Goal: Information Seeking & Learning: Learn about a topic

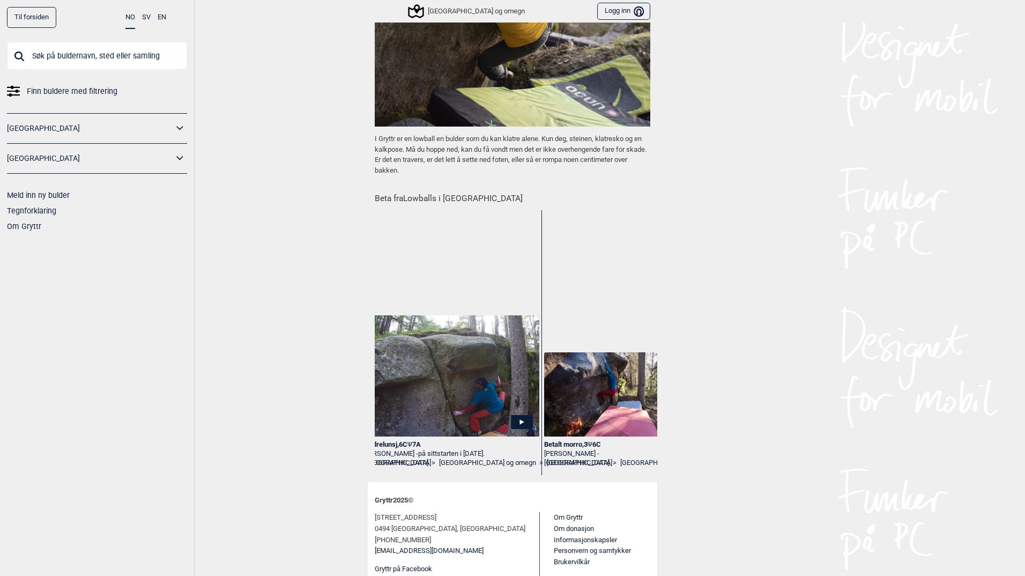
scroll to position [0, 2218]
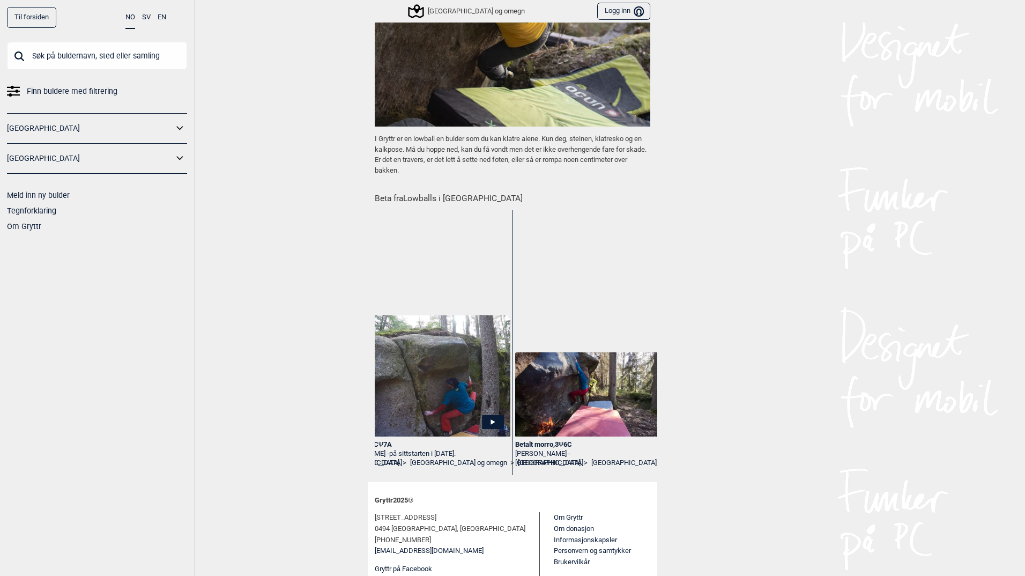
click at [378, 442] on span "Ψ" at bounding box center [380, 444] width 5 height 8
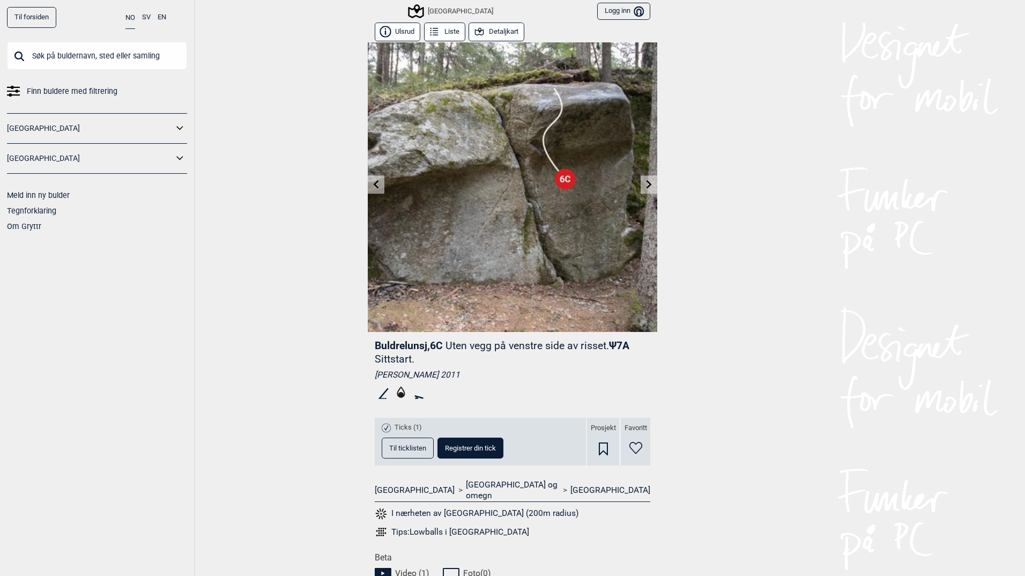
click at [496, 371] on div "[PERSON_NAME] 2011" at bounding box center [513, 374] width 276 height 11
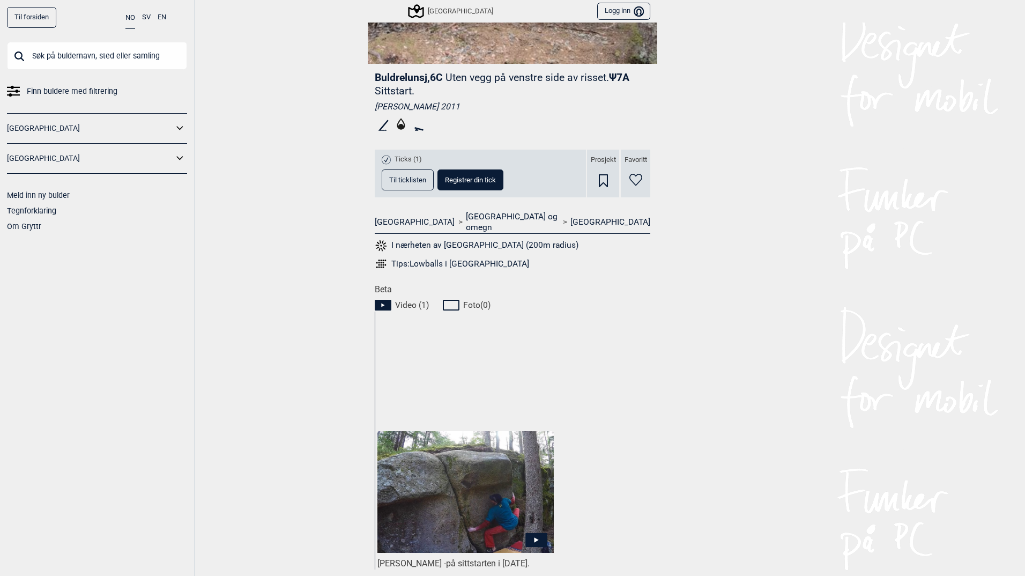
scroll to position [322, 0]
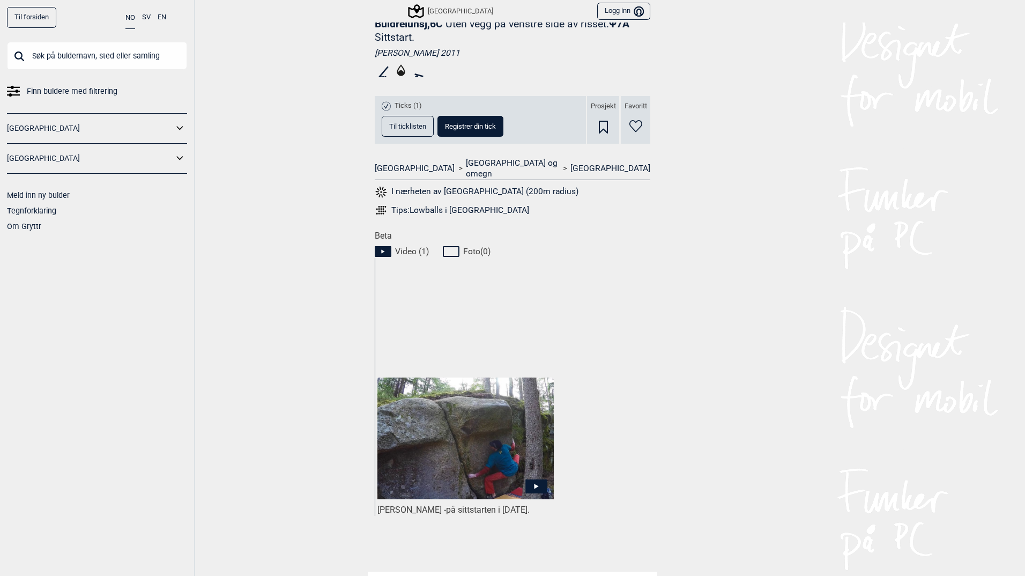
click at [536, 479] on icon at bounding box center [536, 486] width 22 height 14
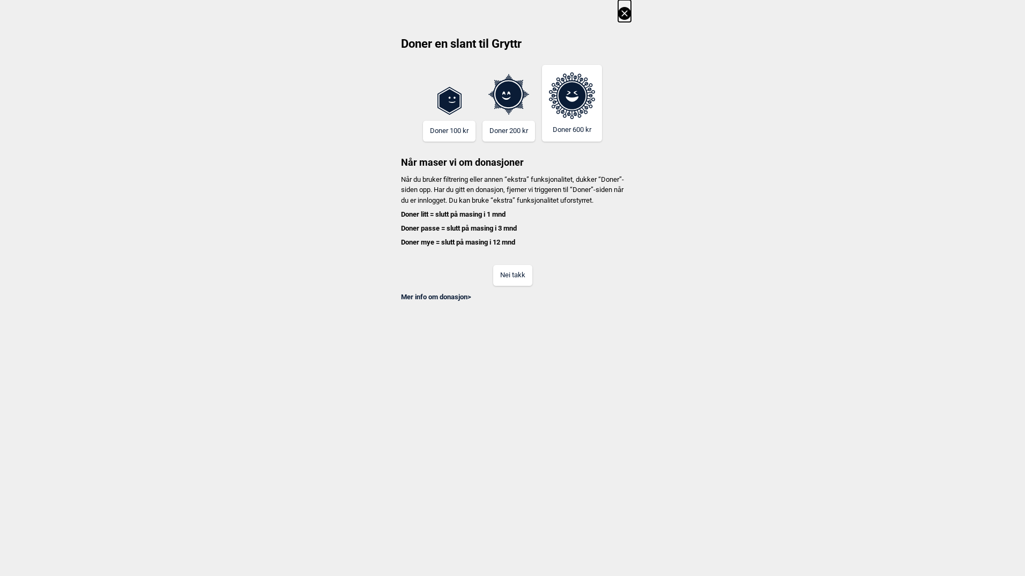
click at [505, 286] on button "Nei takk" at bounding box center [512, 275] width 39 height 21
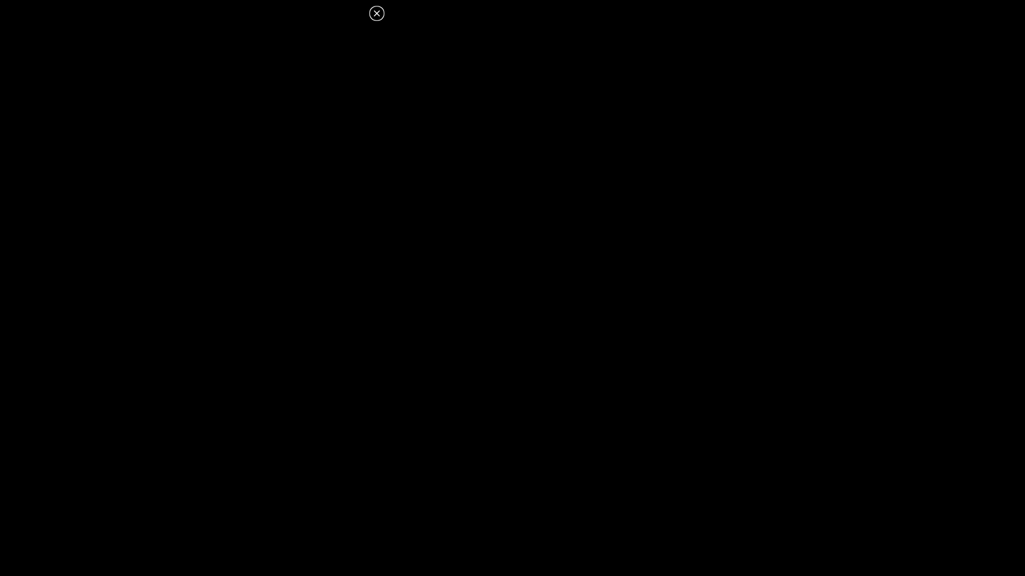
click at [376, 16] on icon at bounding box center [376, 13] width 13 height 13
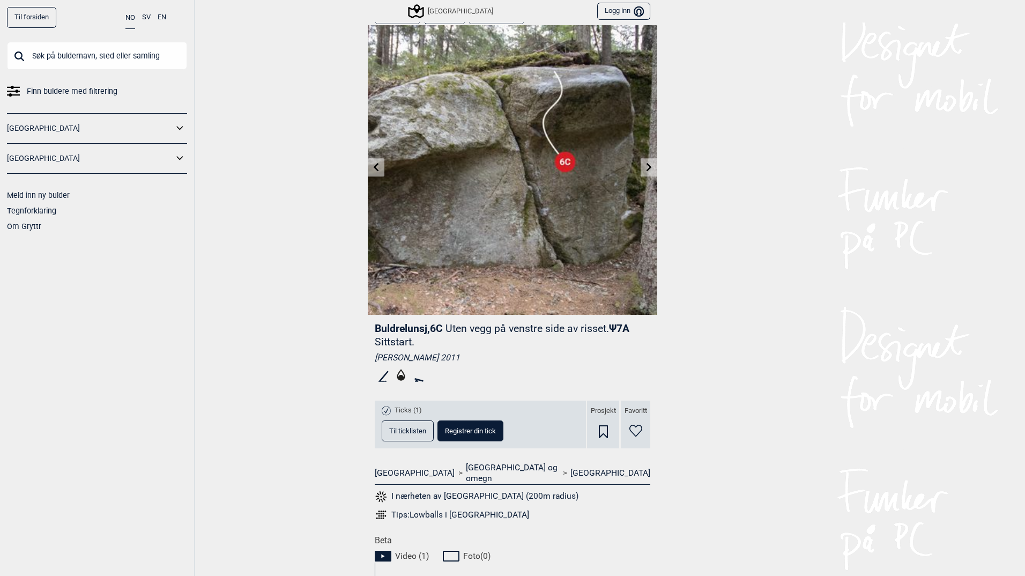
scroll to position [0, 0]
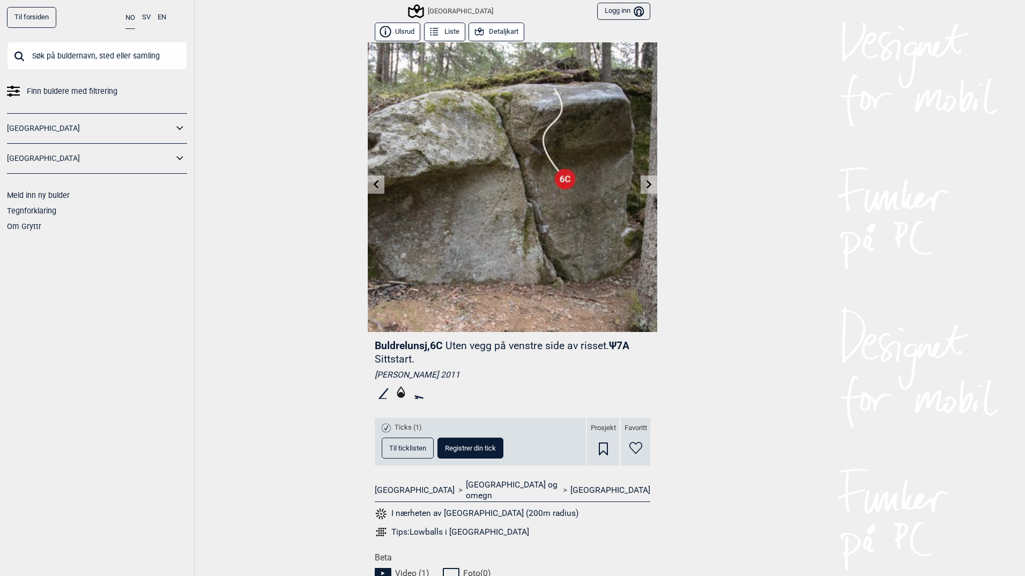
click at [504, 33] on button "Detaljkart" at bounding box center [497, 32] width 56 height 19
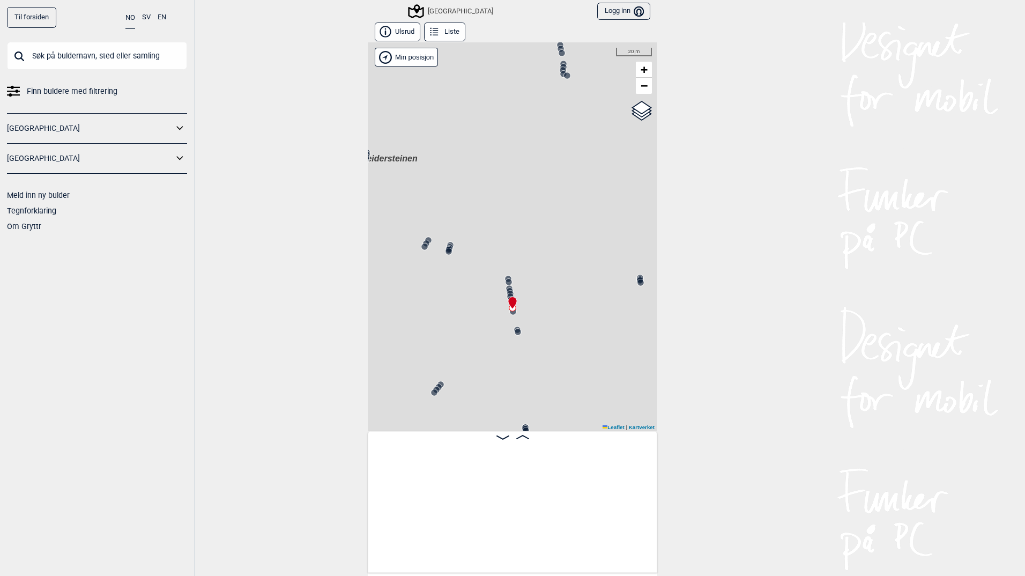
scroll to position [0, 7157]
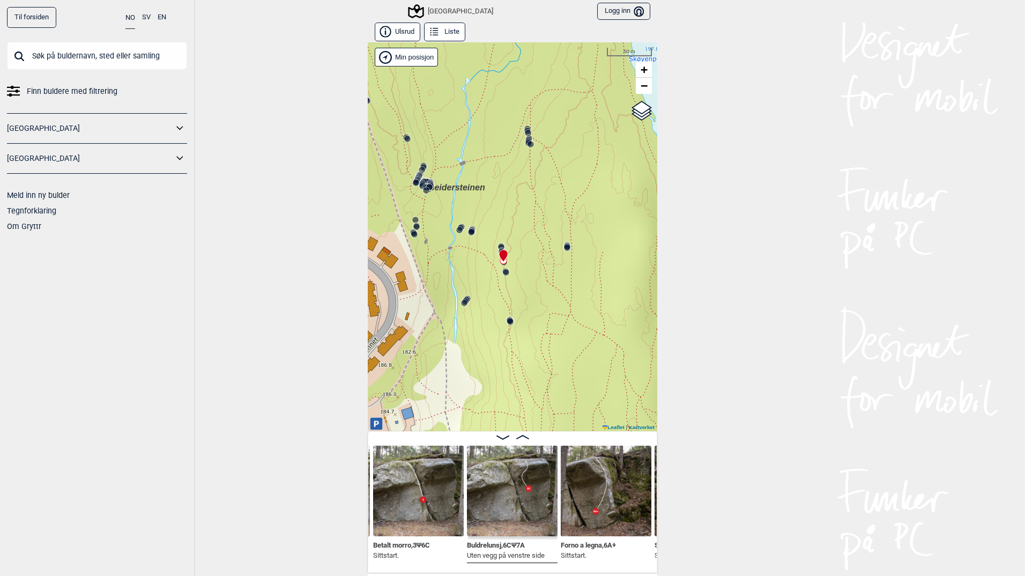
drag, startPoint x: 425, startPoint y: 199, endPoint x: 470, endPoint y: 232, distance: 55.6
click at [470, 232] on circle at bounding box center [471, 232] width 6 height 6
click at [507, 323] on circle at bounding box center [510, 321] width 6 height 6
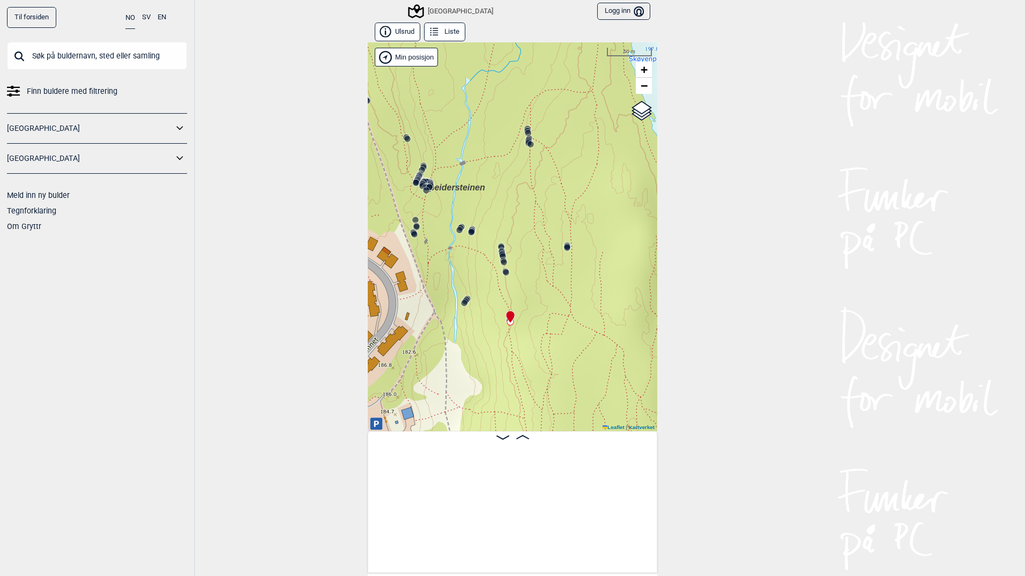
scroll to position [0, 7807]
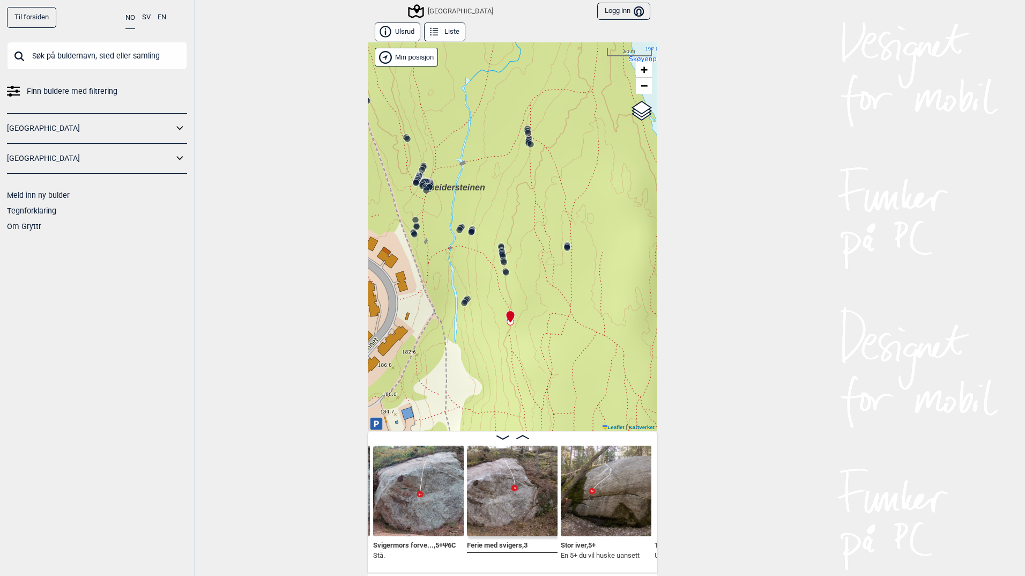
click at [503, 274] on circle at bounding box center [506, 272] width 6 height 6
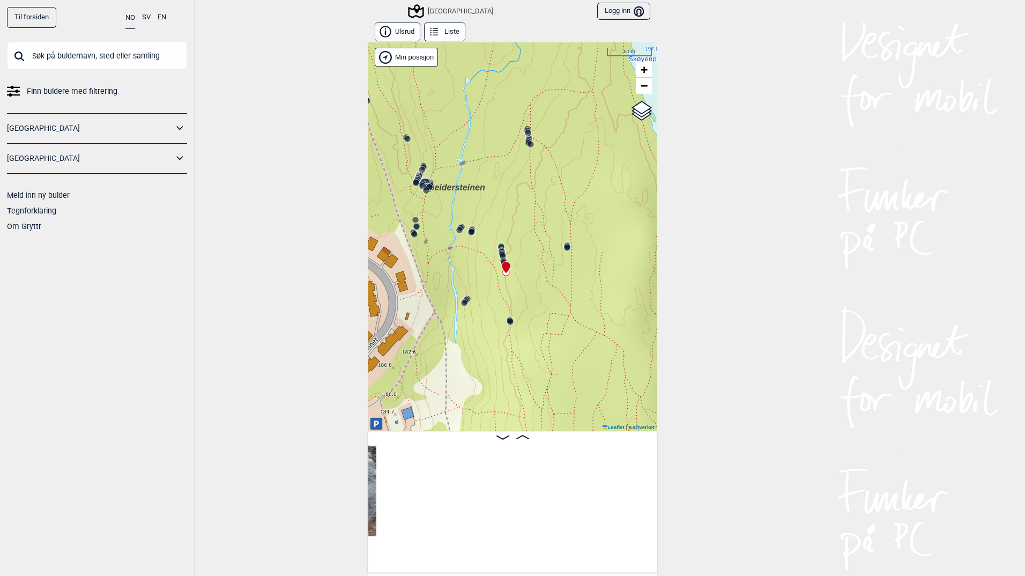
scroll to position [0, 7438]
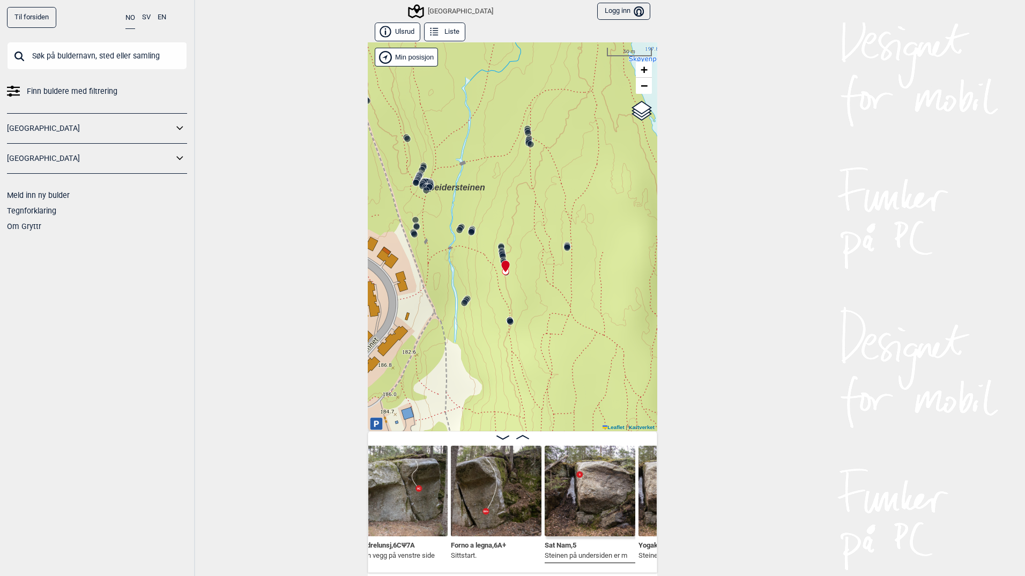
scroll to position [0, 7260]
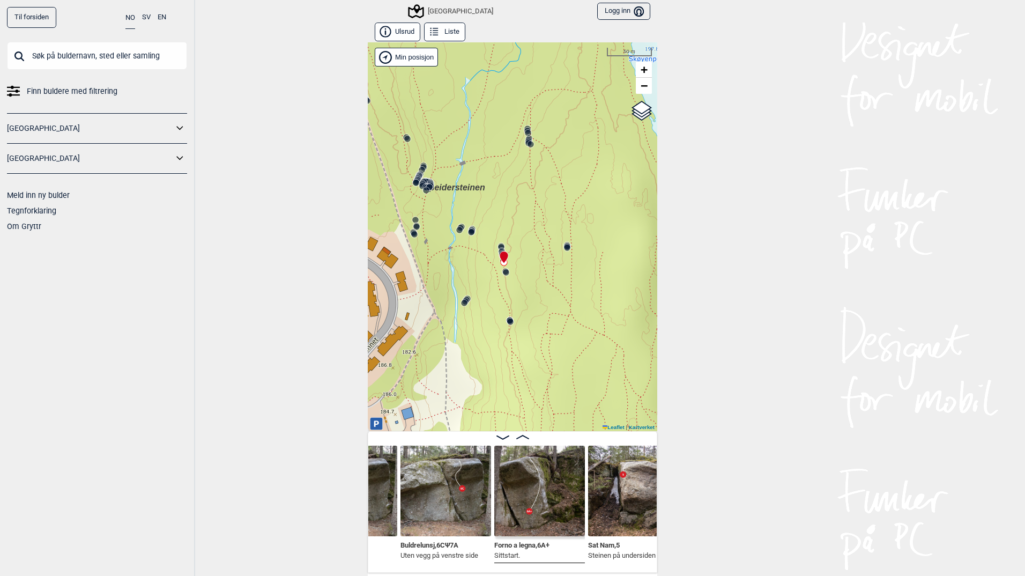
scroll to position [0, 7217]
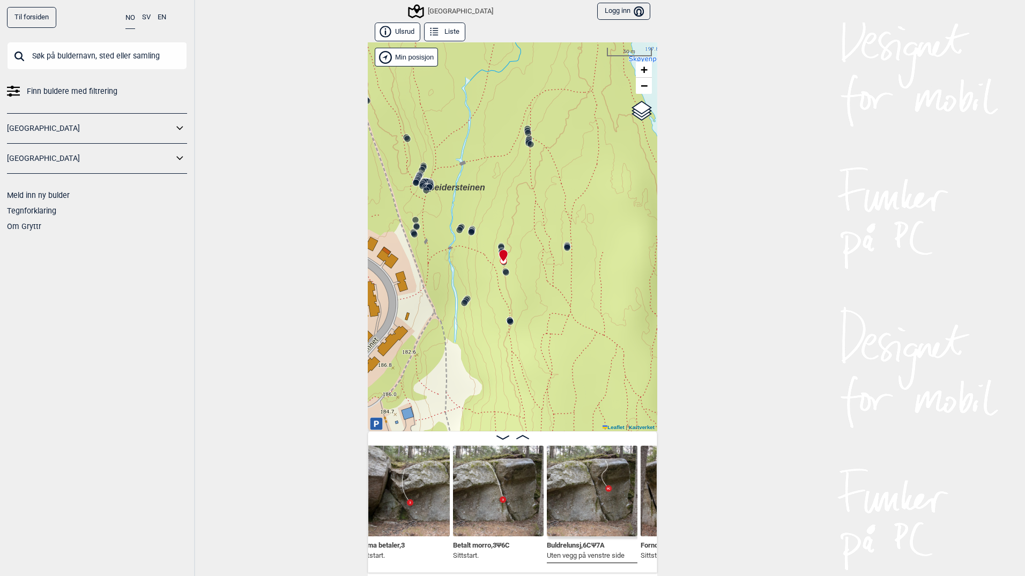
scroll to position [0, 7067]
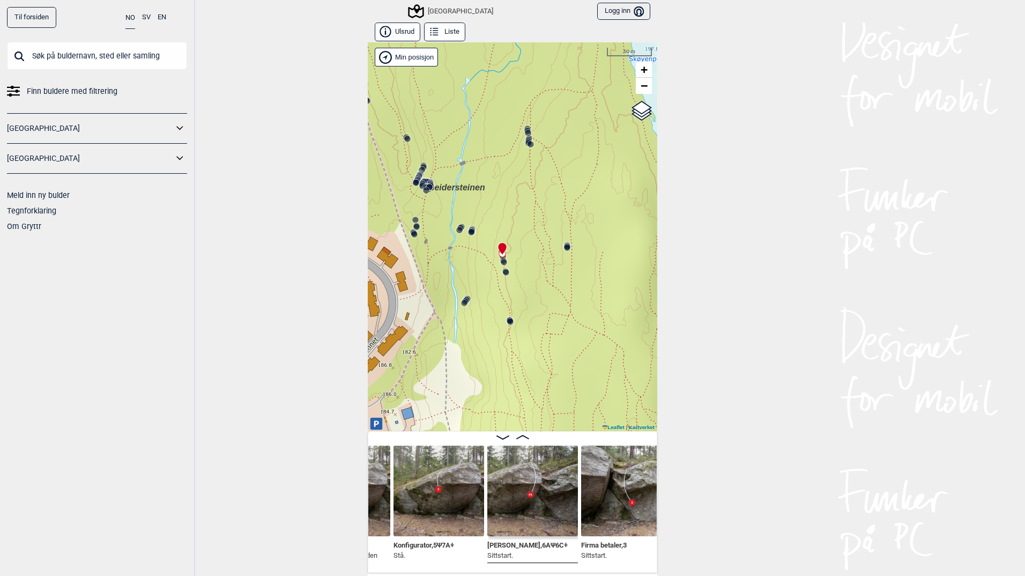
scroll to position [0, 6862]
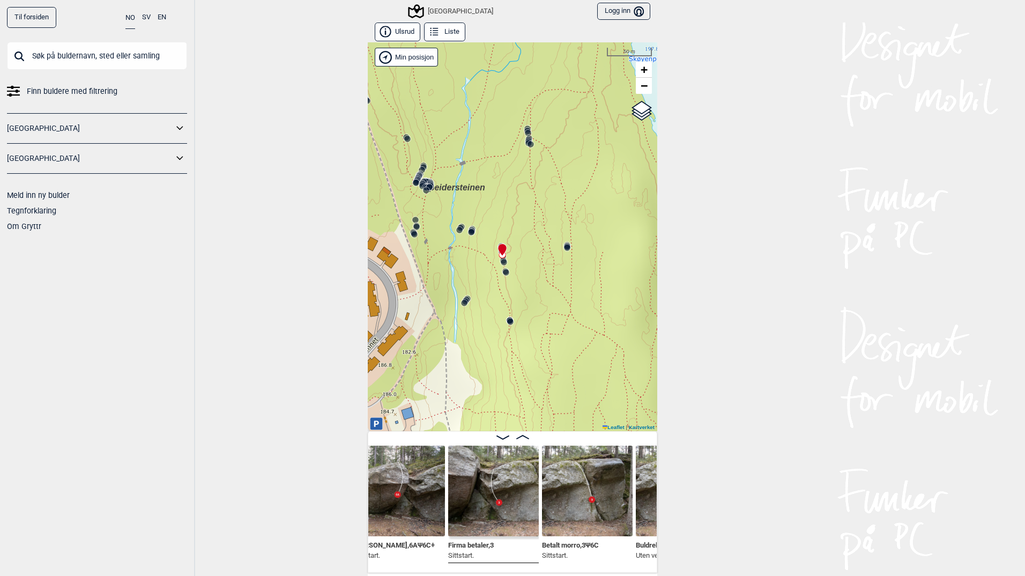
scroll to position [0, 7012]
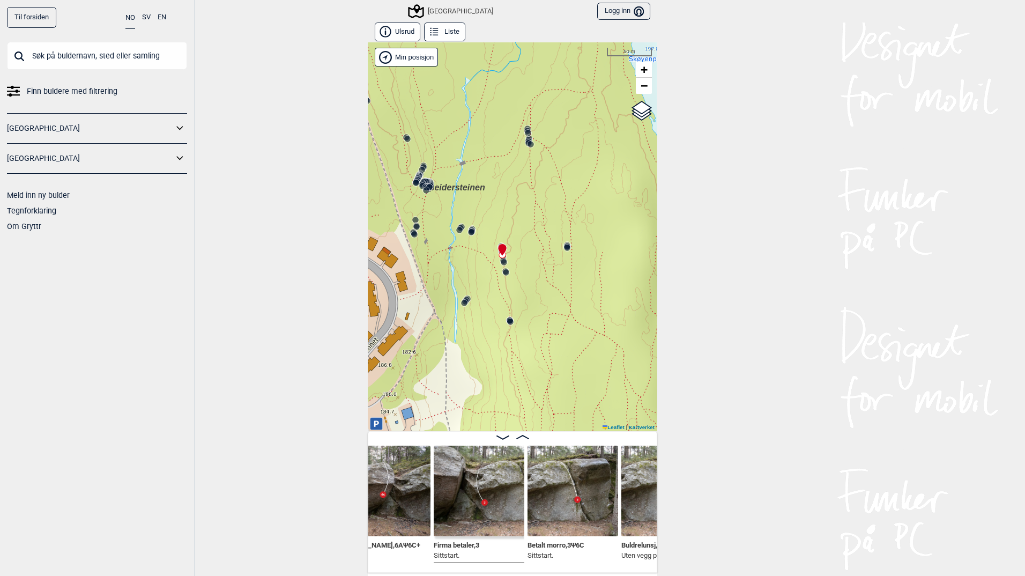
click at [571, 493] on img at bounding box center [572, 490] width 91 height 91
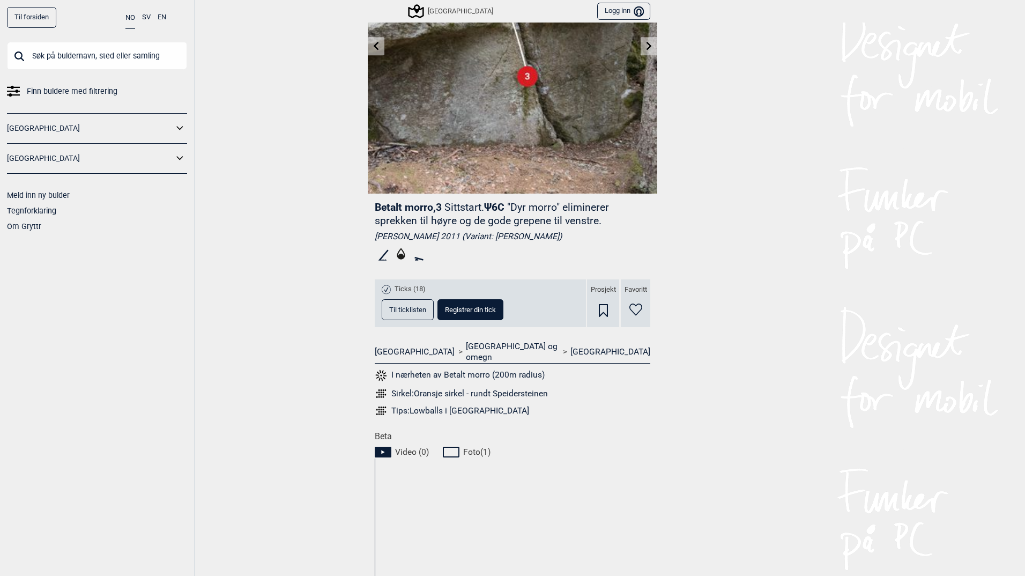
scroll to position [161, 0]
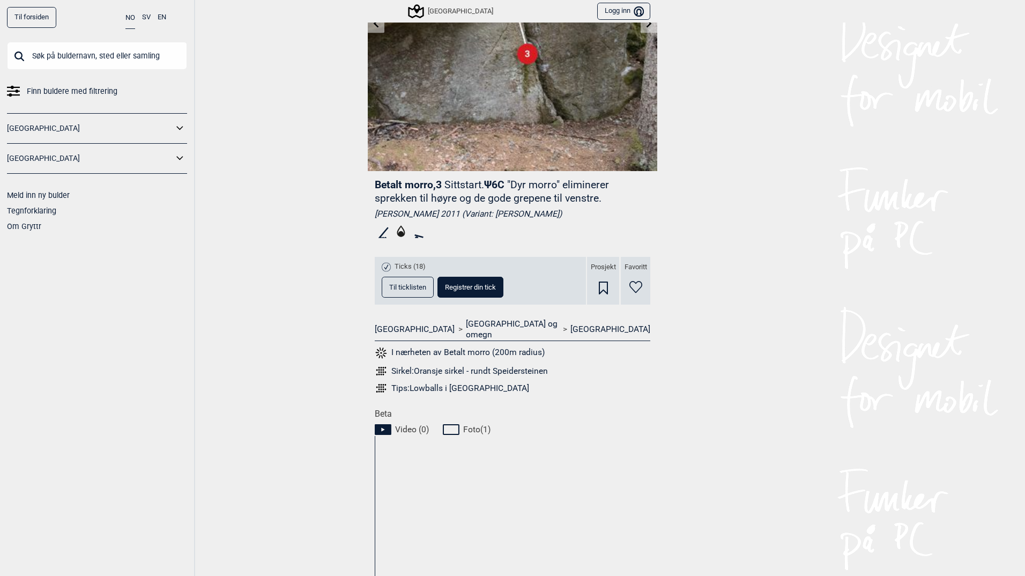
click at [401, 284] on span "Til ticklisten" at bounding box center [407, 287] width 37 height 7
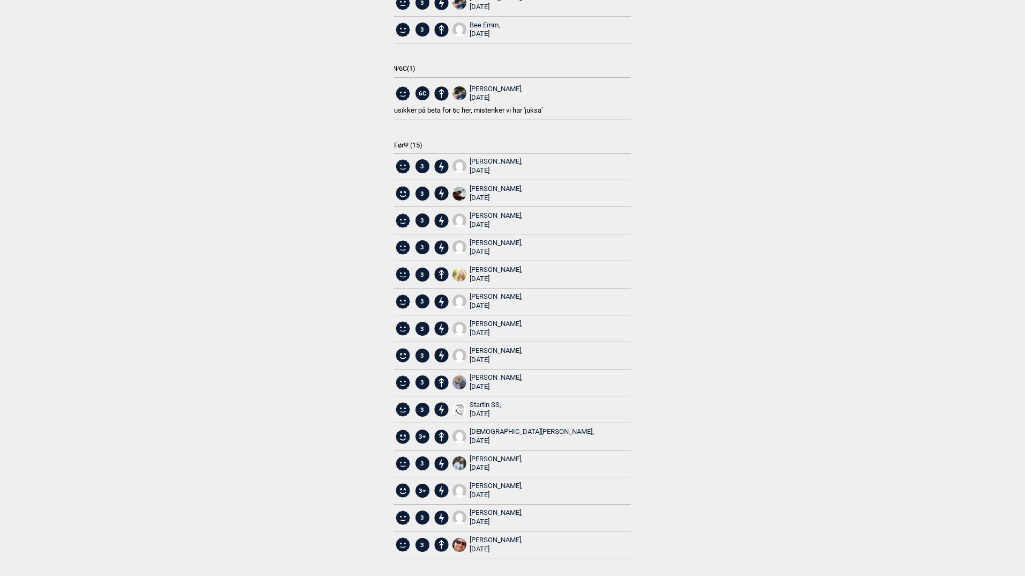
scroll to position [0, 0]
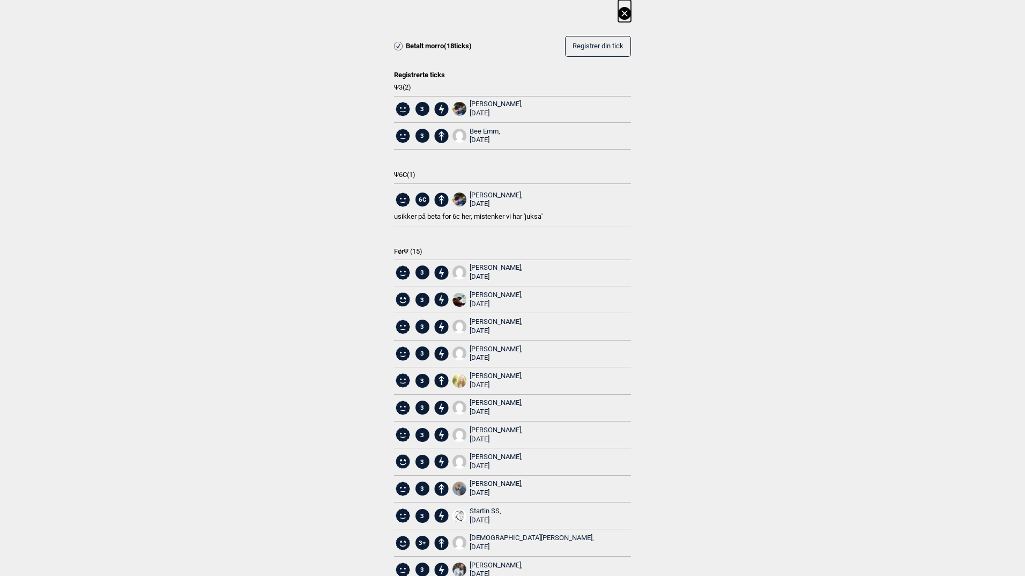
click at [623, 8] on icon at bounding box center [624, 13] width 13 height 13
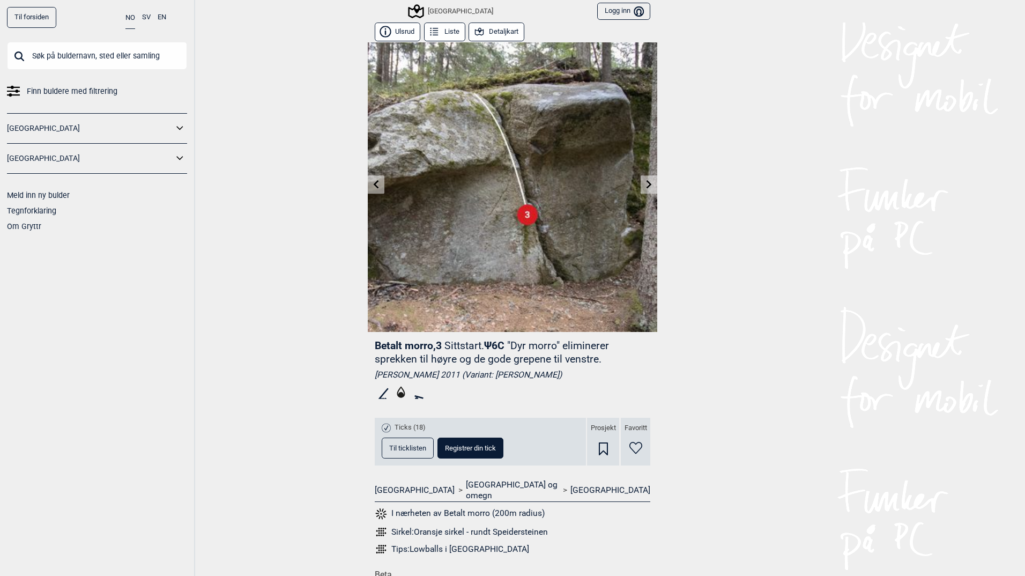
click at [645, 183] on icon at bounding box center [649, 184] width 9 height 9
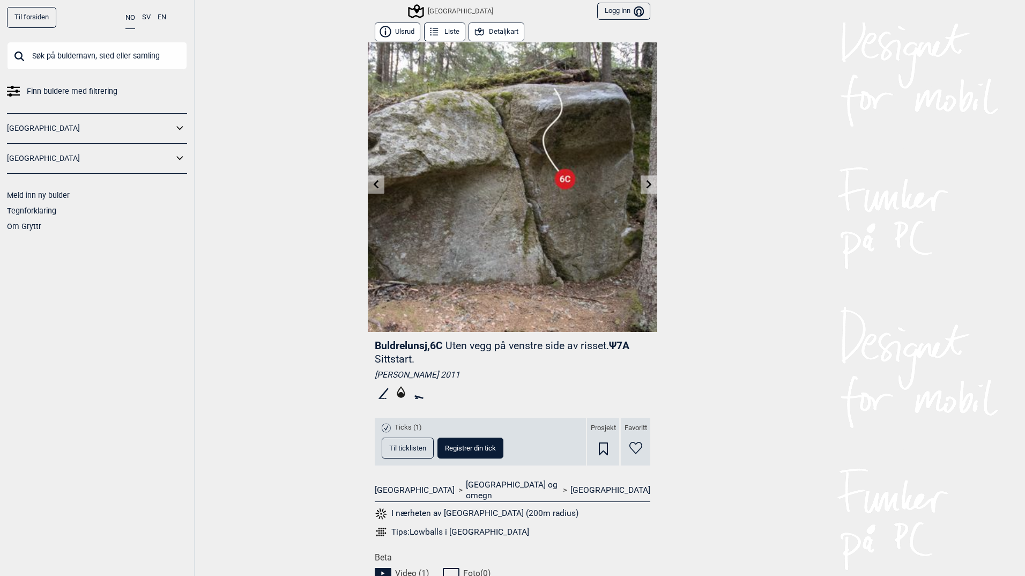
click at [407, 445] on span "Til ticklisten" at bounding box center [407, 447] width 37 height 7
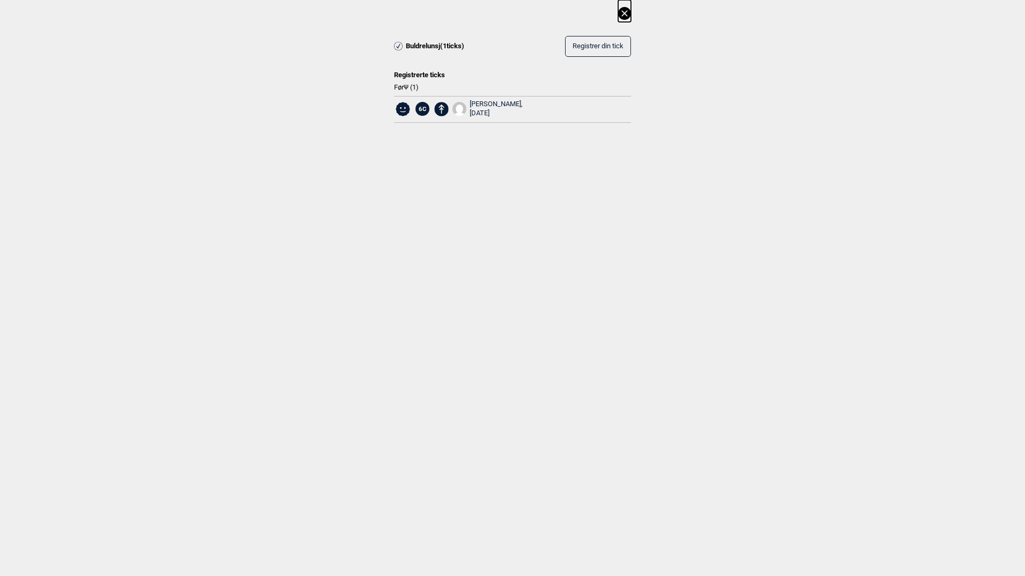
click at [623, 13] on icon at bounding box center [624, 13] width 13 height 13
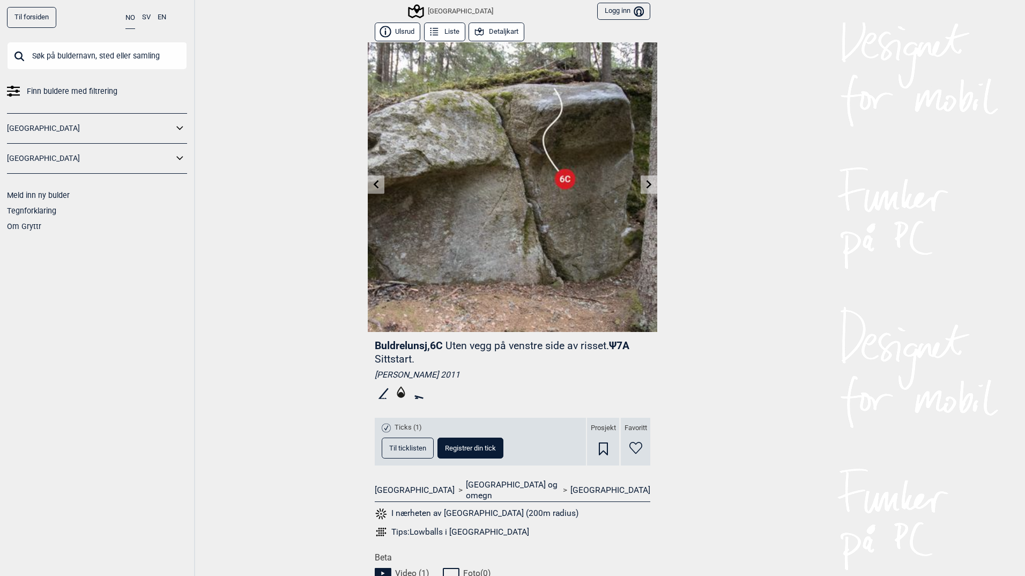
click at [396, 343] on span "Buldrelunsj , 6C" at bounding box center [409, 345] width 68 height 12
copy span "Buldrelunsj"
click at [481, 380] on div "[PERSON_NAME] 2011" at bounding box center [513, 374] width 276 height 11
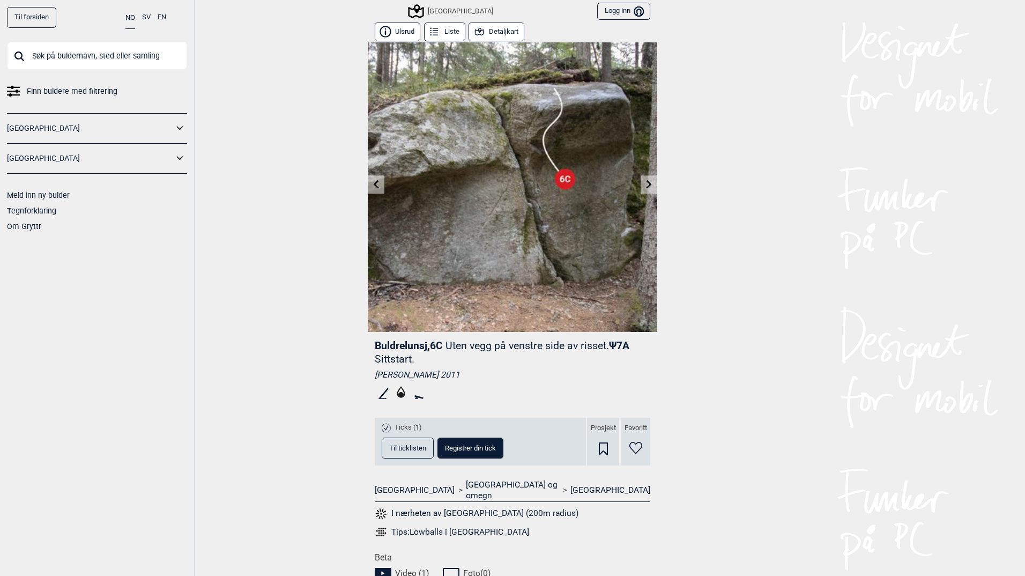
click at [502, 36] on button "Detaljkart" at bounding box center [497, 32] width 56 height 19
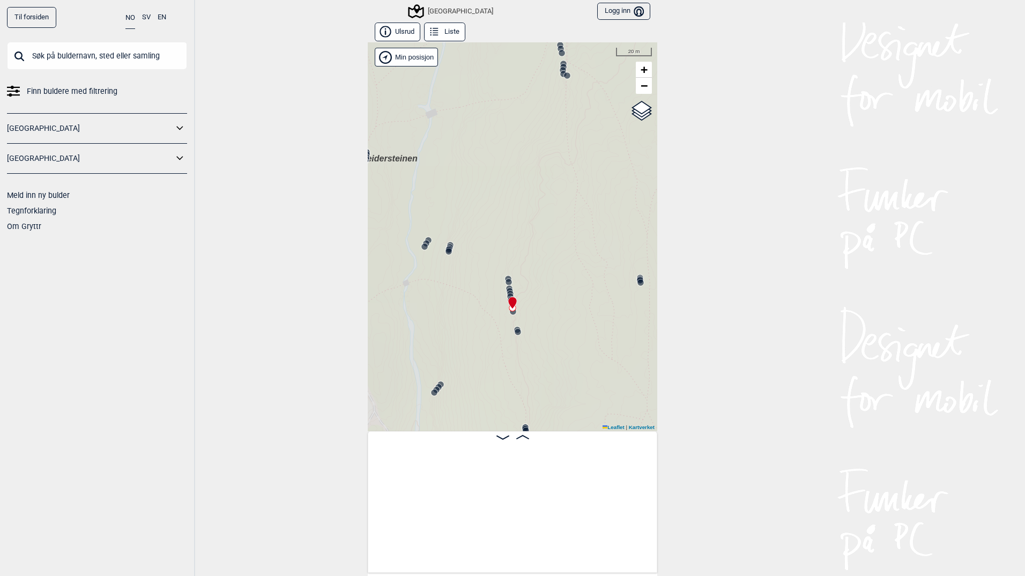
scroll to position [0, 7157]
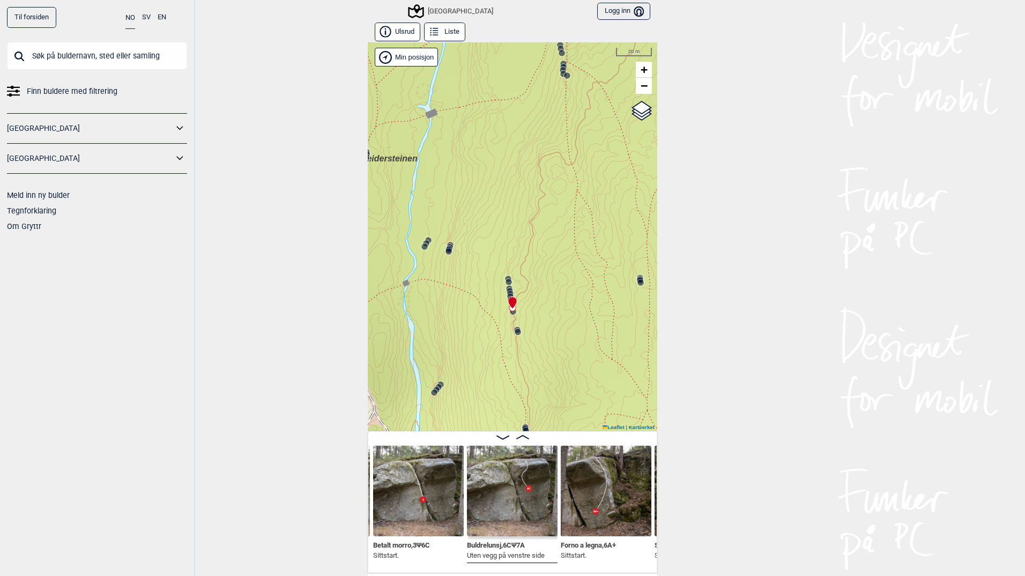
click at [445, 252] on circle at bounding box center [448, 251] width 6 height 6
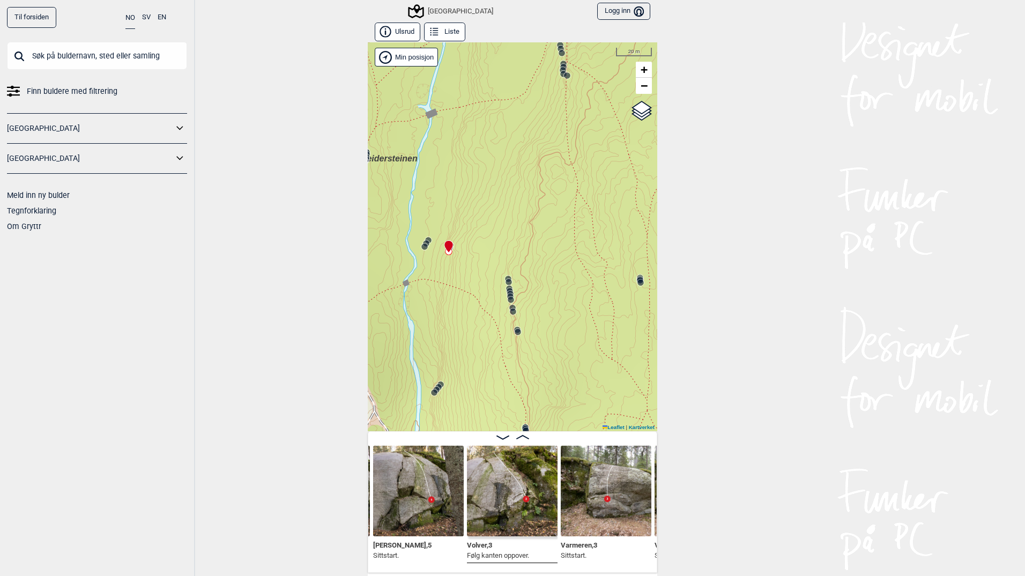
click at [431, 393] on circle at bounding box center [434, 392] width 6 height 6
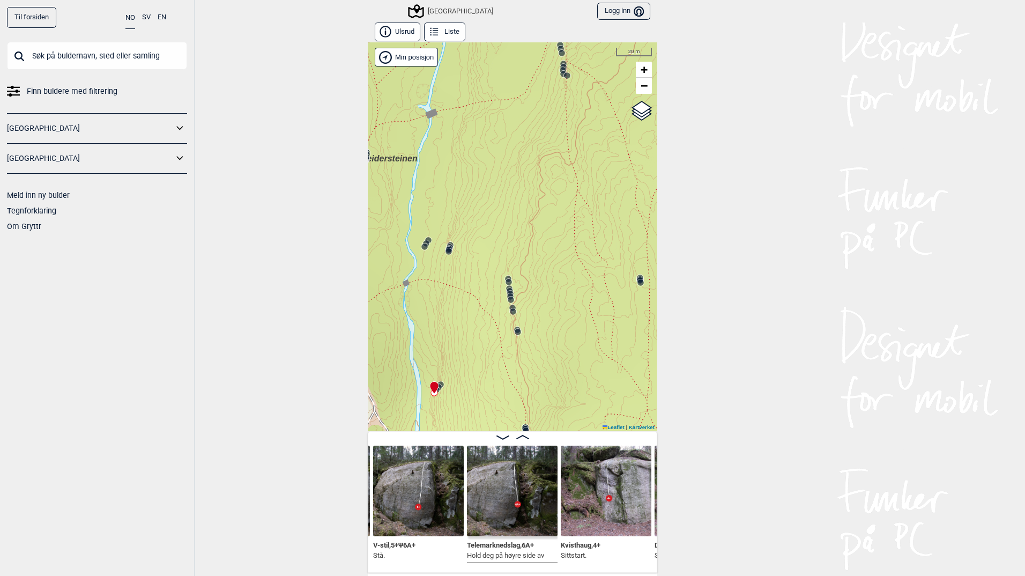
click at [512, 494] on img at bounding box center [512, 490] width 91 height 91
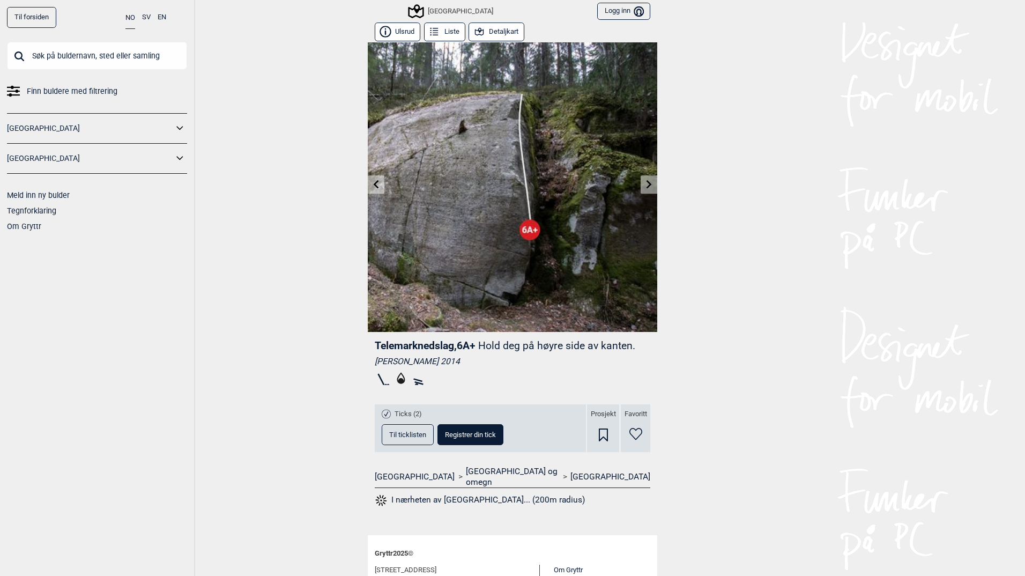
click at [510, 29] on button "Detaljkart" at bounding box center [497, 32] width 56 height 19
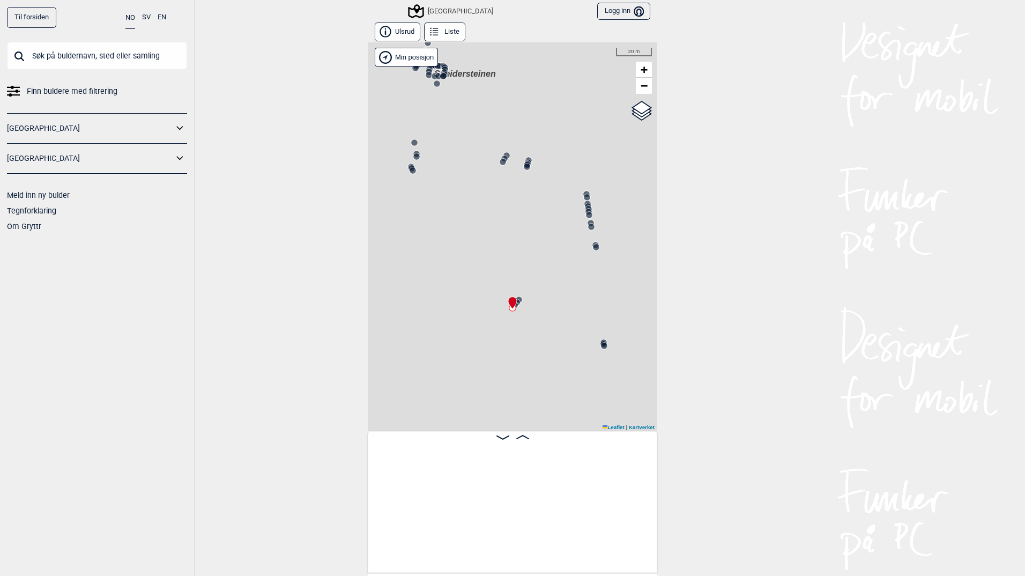
scroll to position [0, 5707]
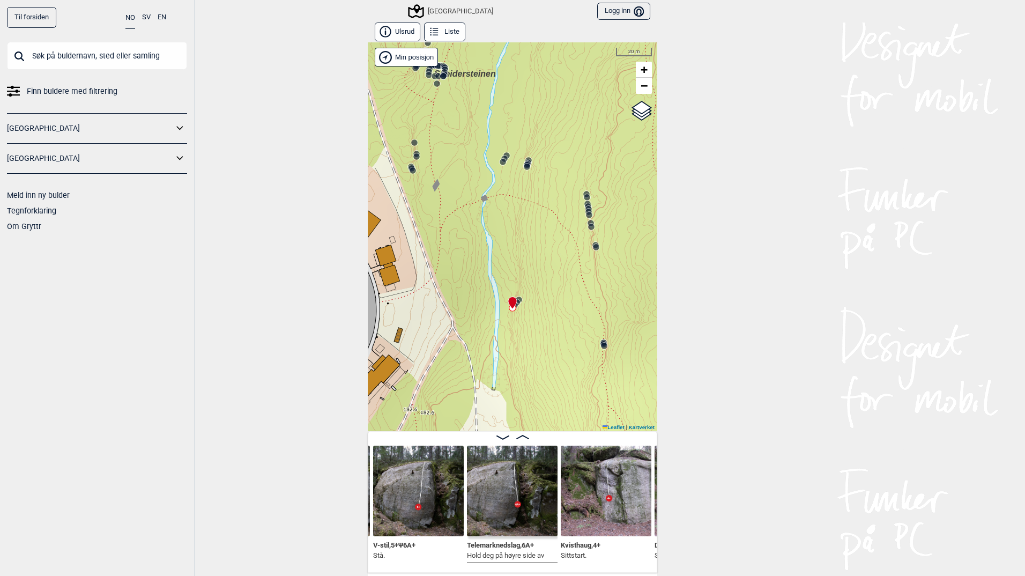
click at [593, 249] on circle at bounding box center [596, 247] width 6 height 6
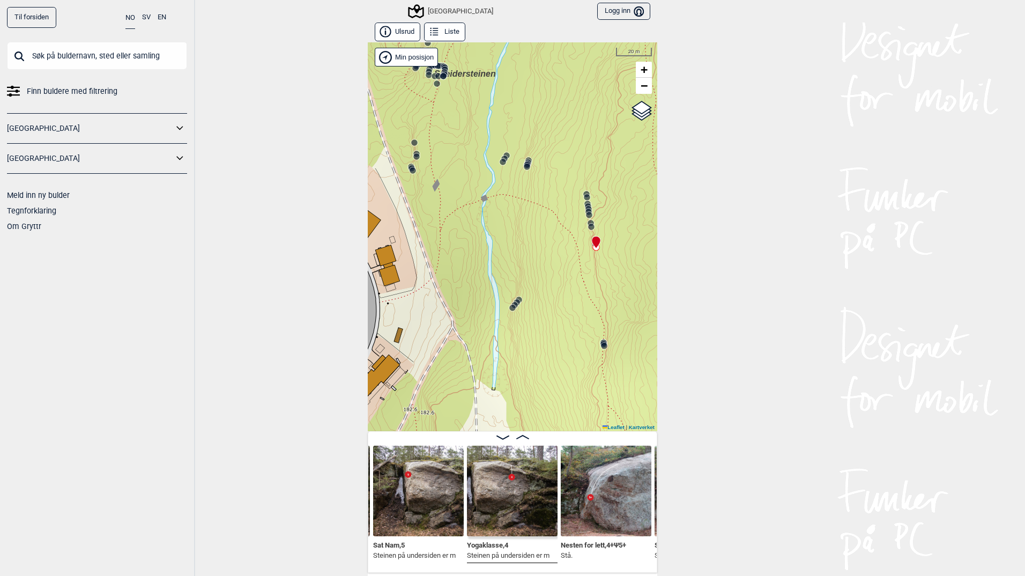
click at [583, 190] on icon at bounding box center [586, 194] width 9 height 9
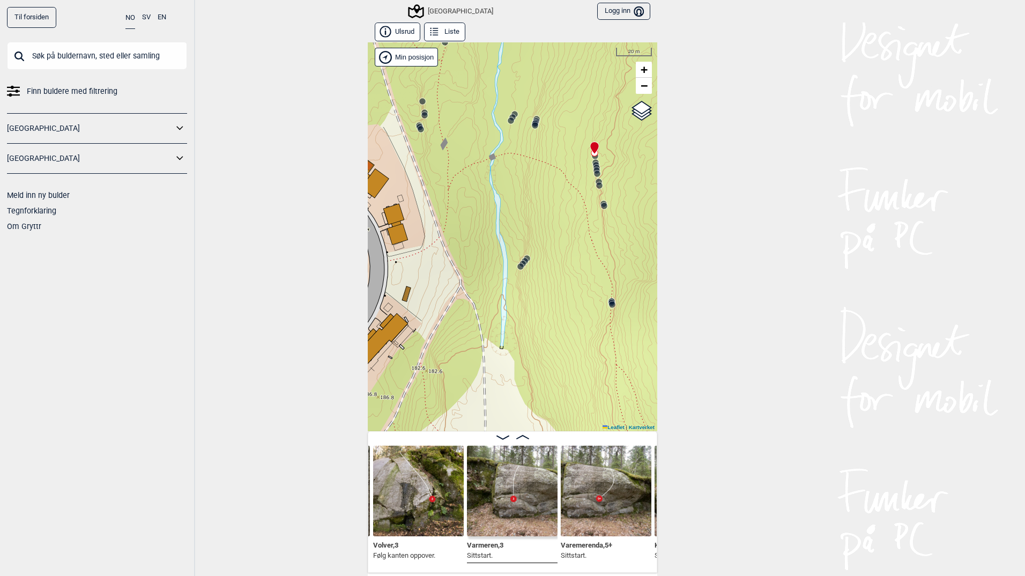
drag, startPoint x: 441, startPoint y: 264, endPoint x: 449, endPoint y: 222, distance: 42.1
click at [449, 222] on div "Speidersteinen Barnehageveggen Cowboyveggen Bølerveggen [GEOGRAPHIC_DATA]" at bounding box center [512, 236] width 289 height 389
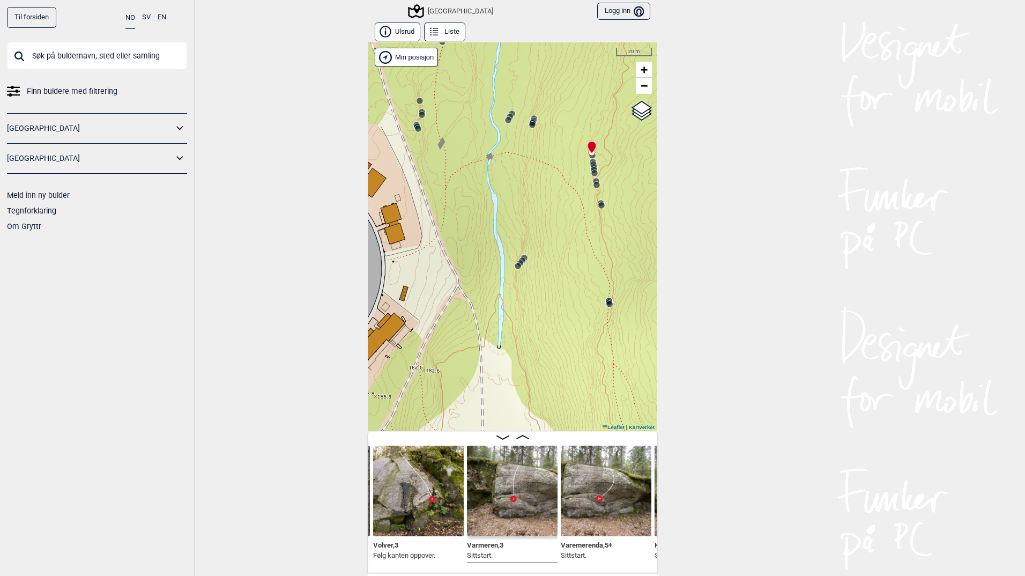
click at [459, 239] on div "Speidersteinen Barnehageveggen Cowboyveggen Bølerveggen [GEOGRAPHIC_DATA]" at bounding box center [512, 236] width 289 height 389
click at [606, 304] on circle at bounding box center [609, 304] width 6 height 6
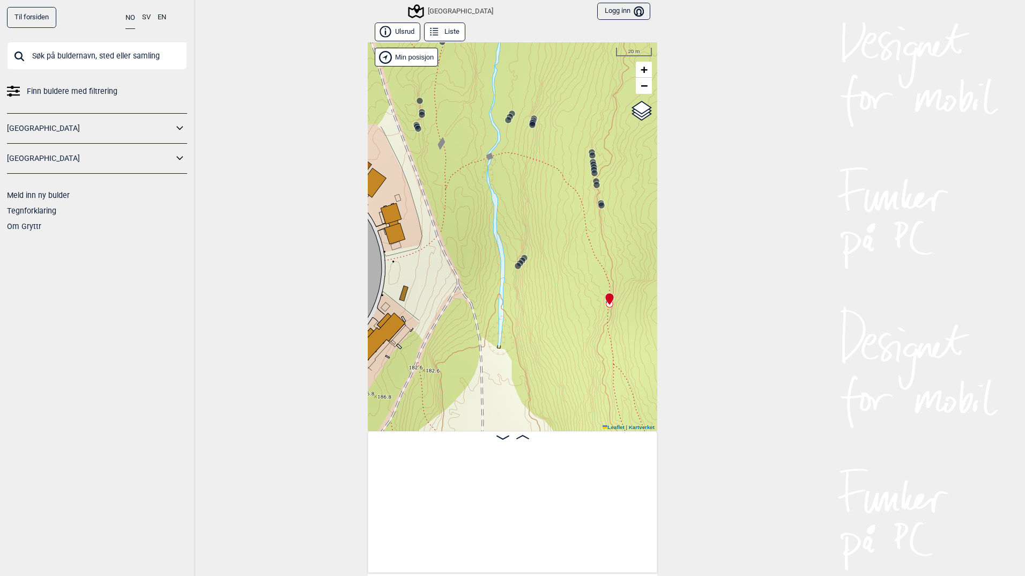
scroll to position [0, 7836]
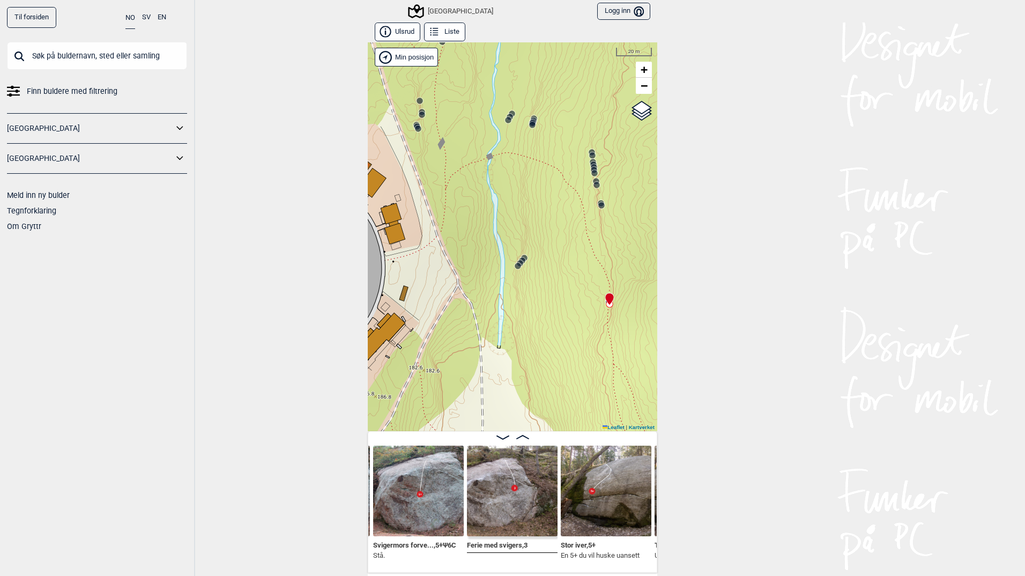
click at [414, 501] on img at bounding box center [418, 490] width 91 height 91
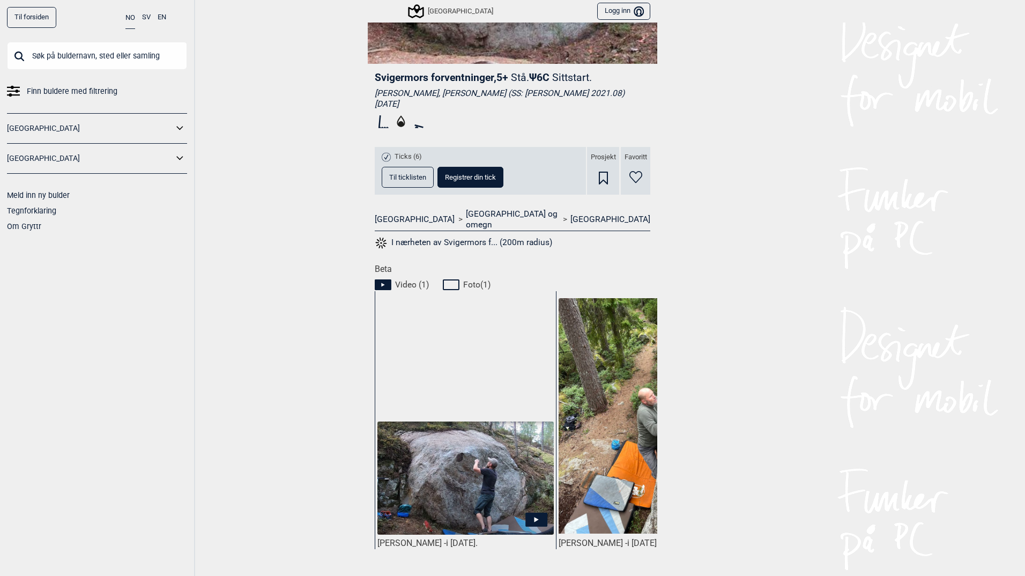
scroll to position [322, 0]
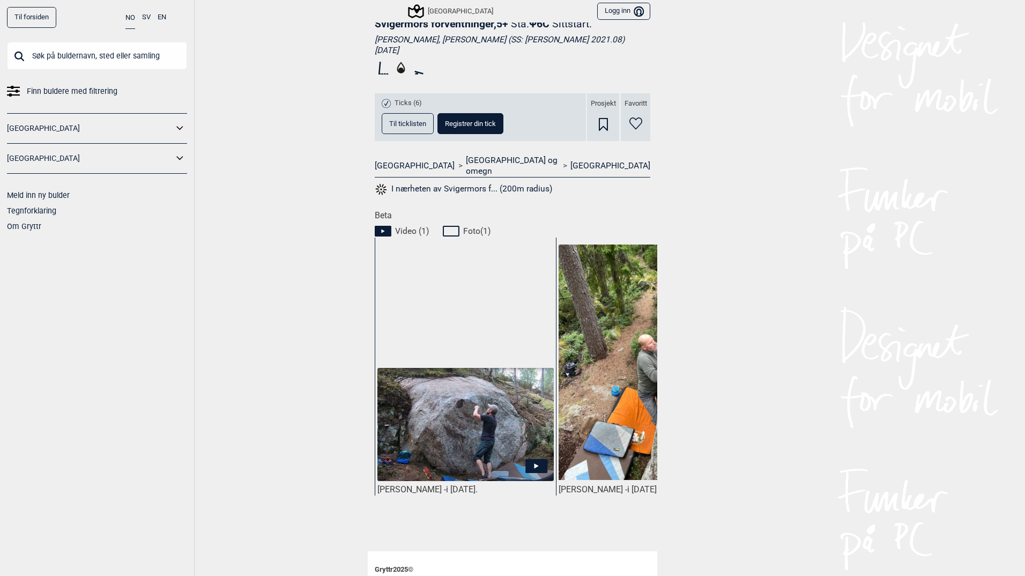
click at [528, 458] on icon at bounding box center [536, 465] width 22 height 14
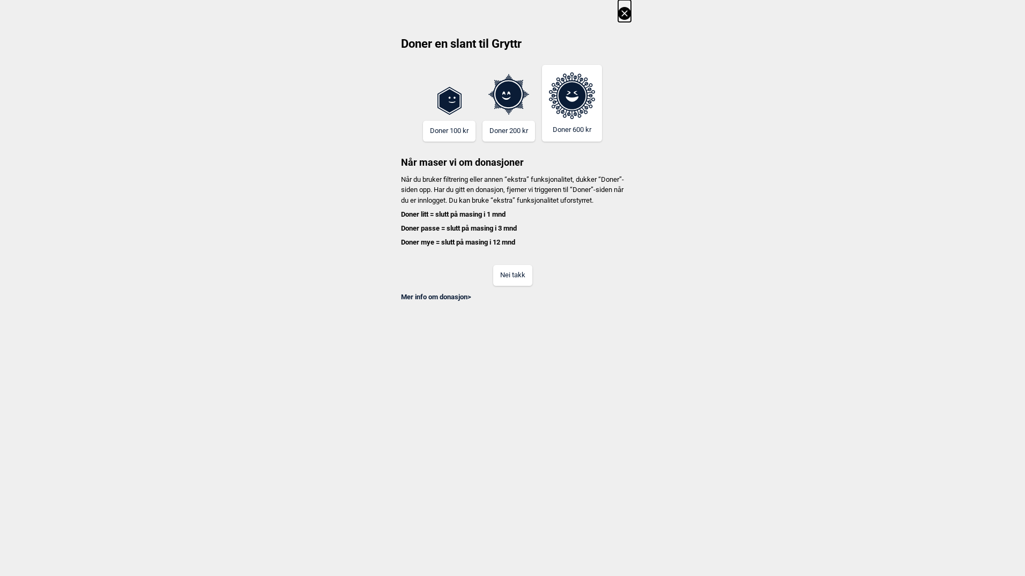
click at [508, 285] on button "Nei takk" at bounding box center [512, 275] width 39 height 21
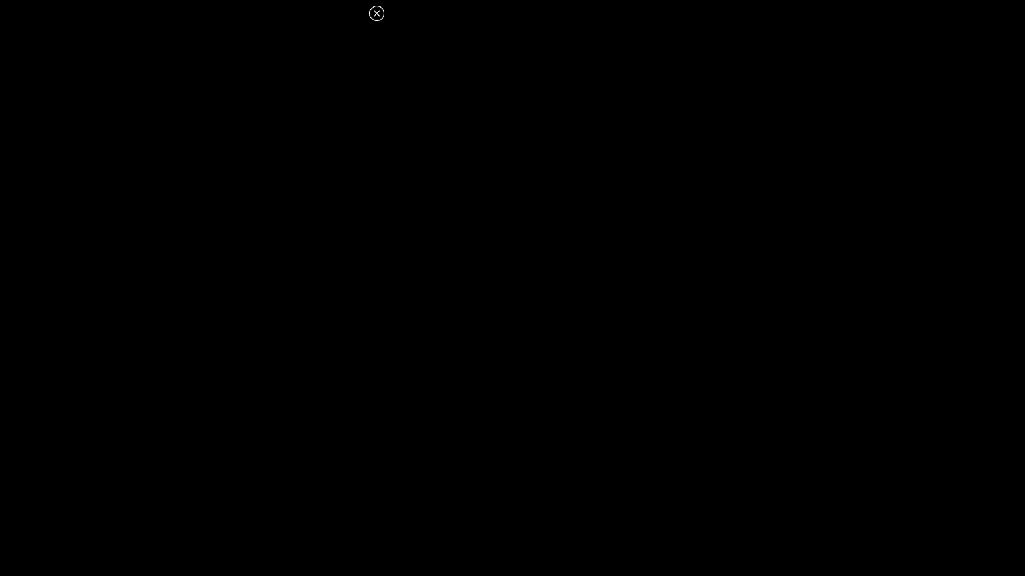
click at [378, 11] on icon at bounding box center [377, 13] width 6 height 6
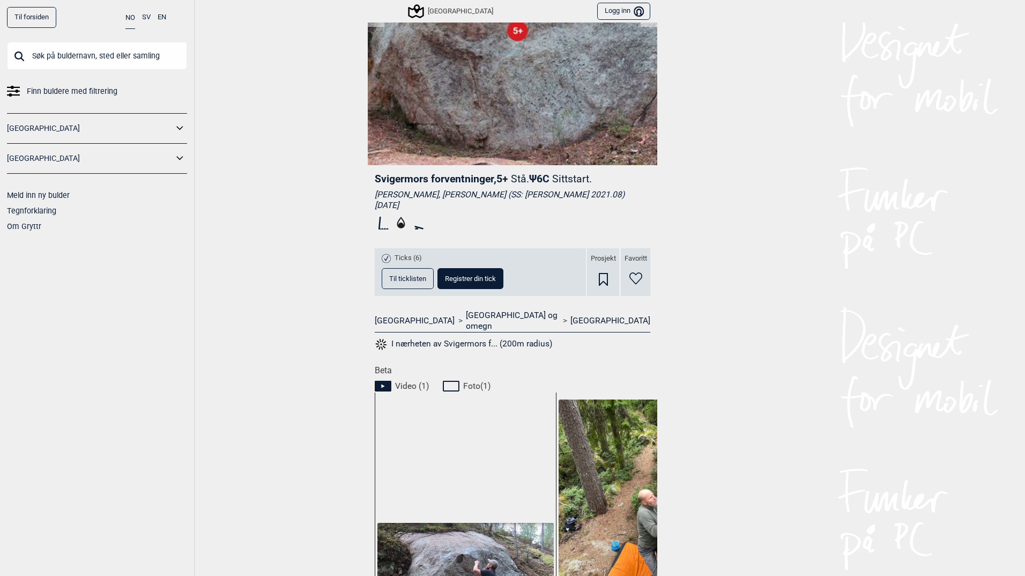
scroll to position [161, 0]
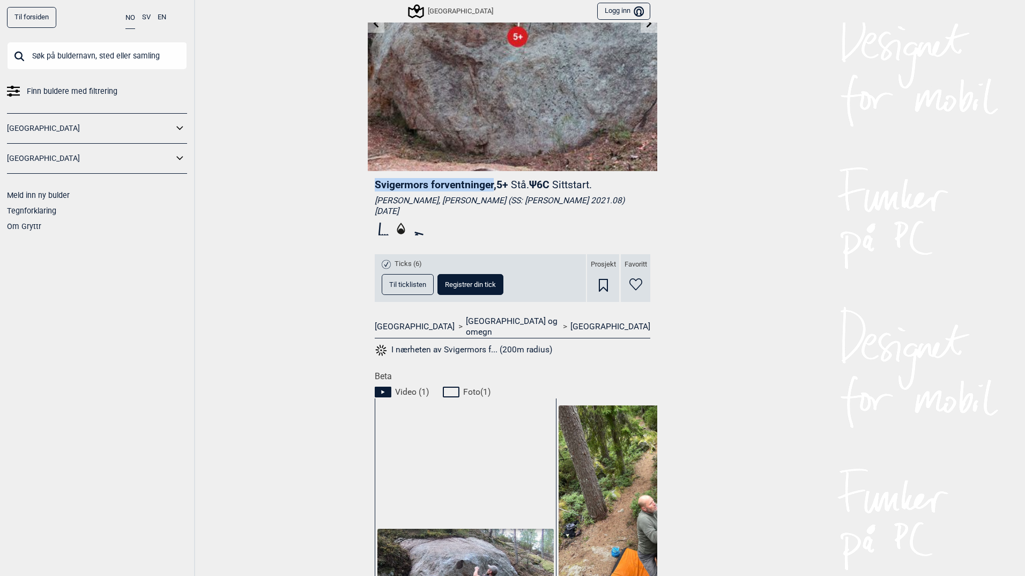
drag, startPoint x: 490, startPoint y: 185, endPoint x: 374, endPoint y: 188, distance: 116.3
click at [375, 188] on span "Svigermors forventninger , 5+" at bounding box center [441, 185] width 133 height 12
copy span "Svigermors forventninger"
click at [779, 191] on div "Til forsiden NO SV EN Finn buldere med filtrering [GEOGRAPHIC_DATA] [GEOGRAPHIC…" at bounding box center [512, 288] width 1025 height 576
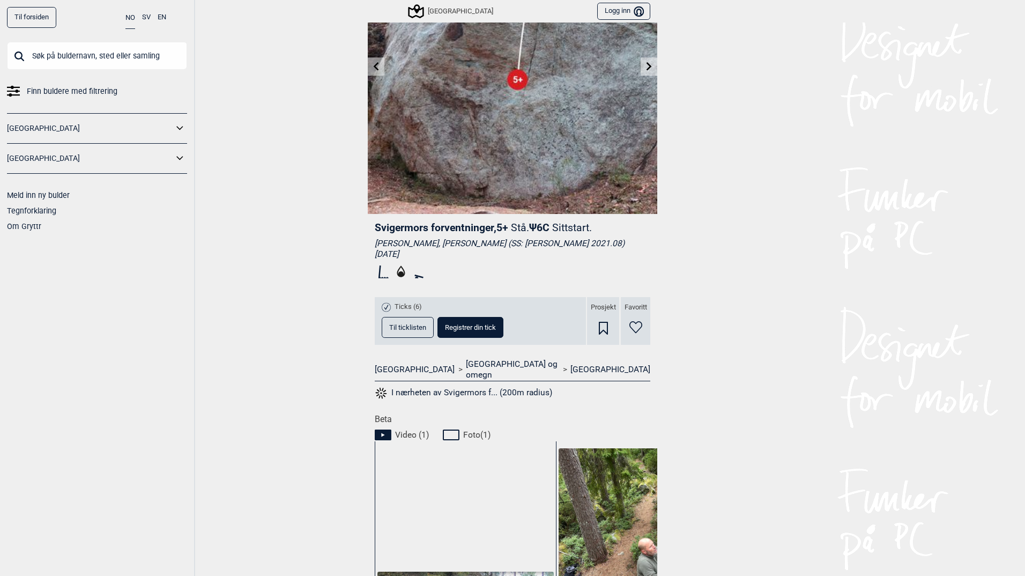
scroll to position [54, 0]
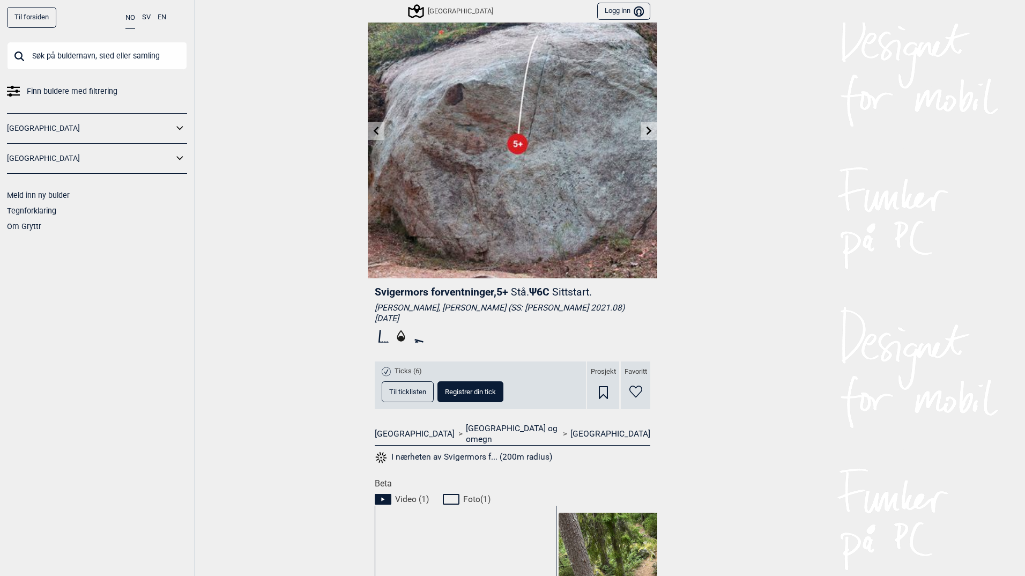
click at [372, 130] on icon at bounding box center [376, 130] width 9 height 9
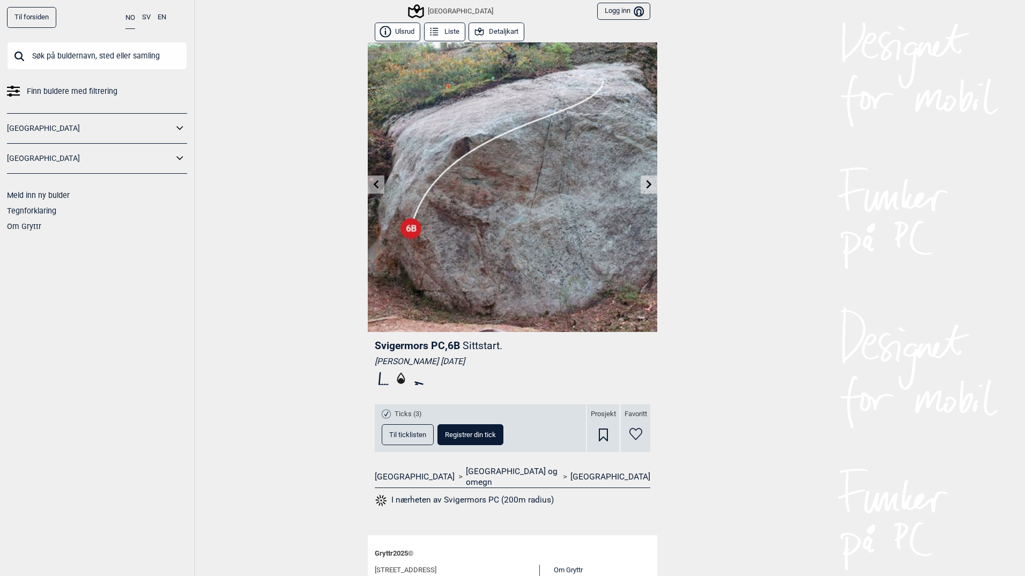
click at [375, 183] on icon at bounding box center [376, 184] width 9 height 9
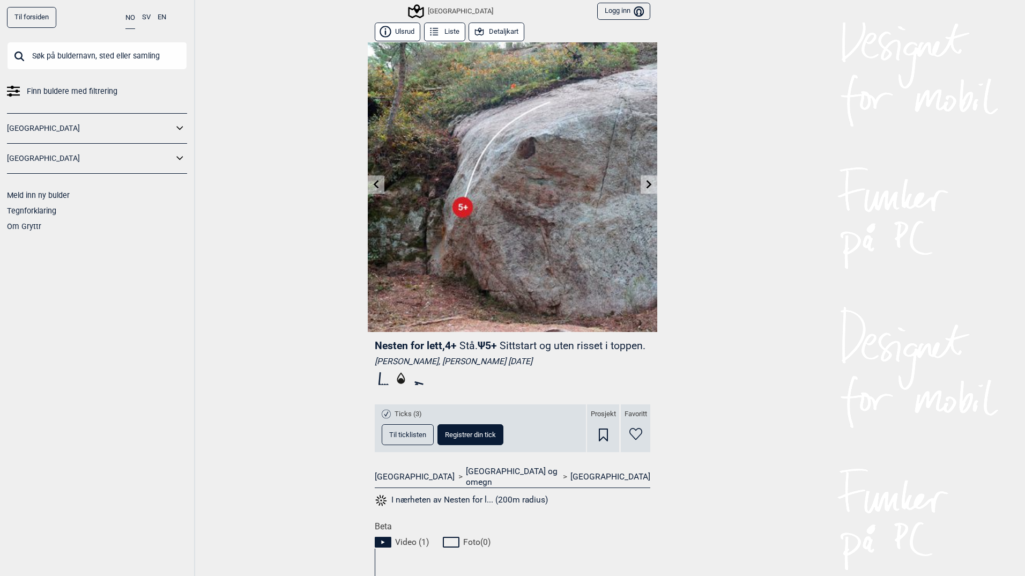
click at [645, 184] on icon at bounding box center [649, 184] width 9 height 9
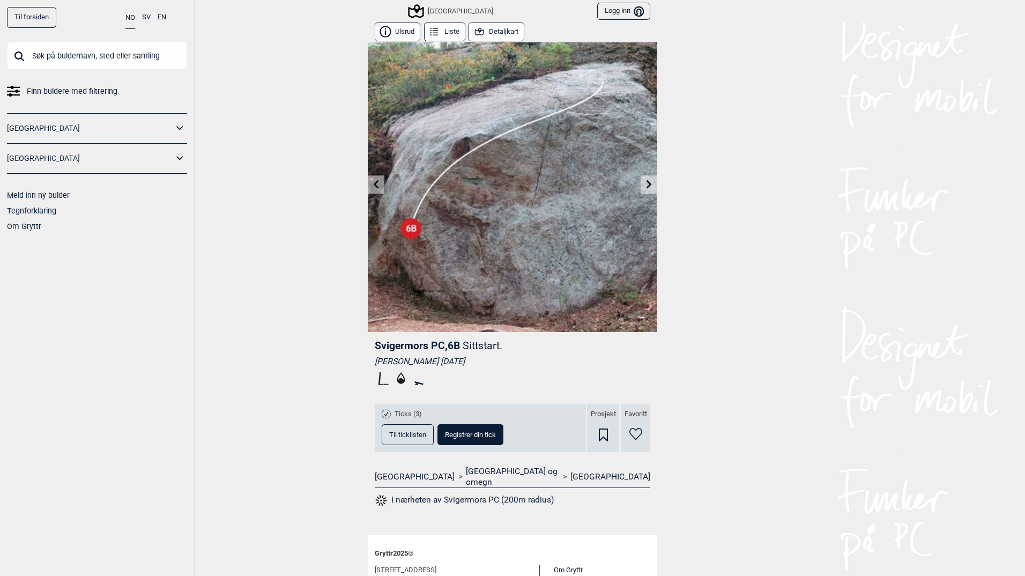
click at [645, 184] on icon at bounding box center [649, 184] width 9 height 9
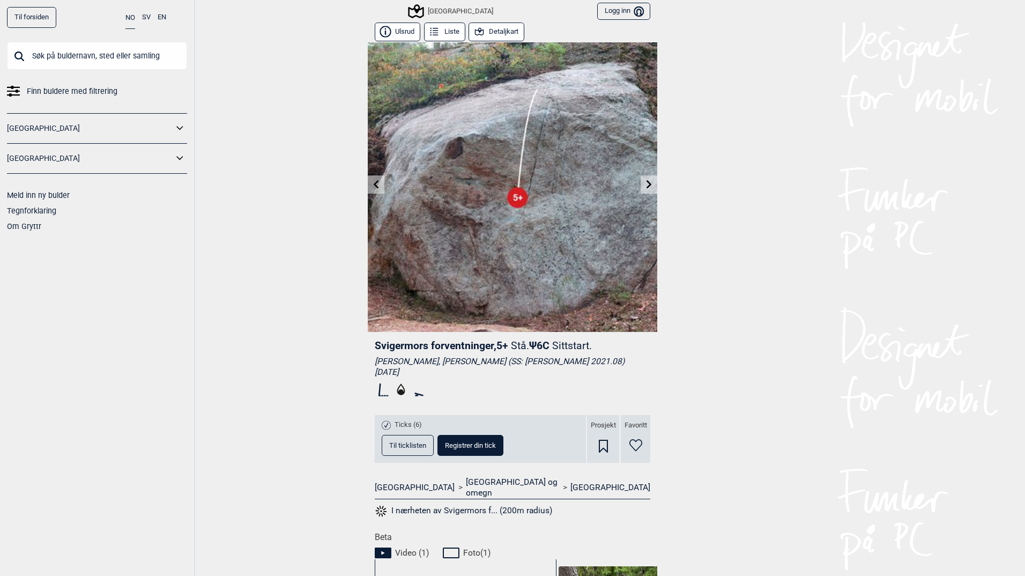
click at [645, 184] on icon at bounding box center [649, 184] width 9 height 9
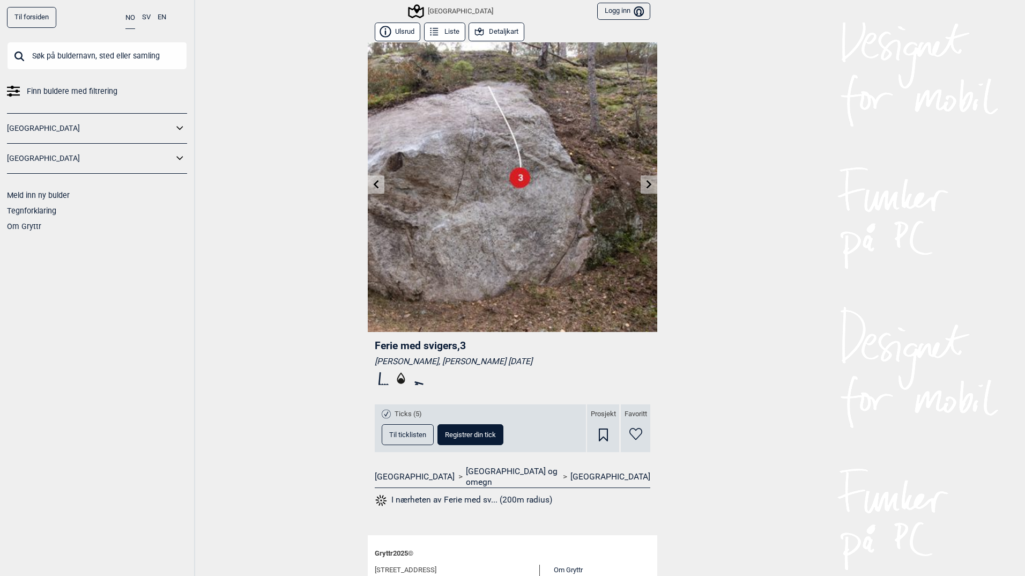
click at [645, 184] on icon at bounding box center [649, 184] width 9 height 9
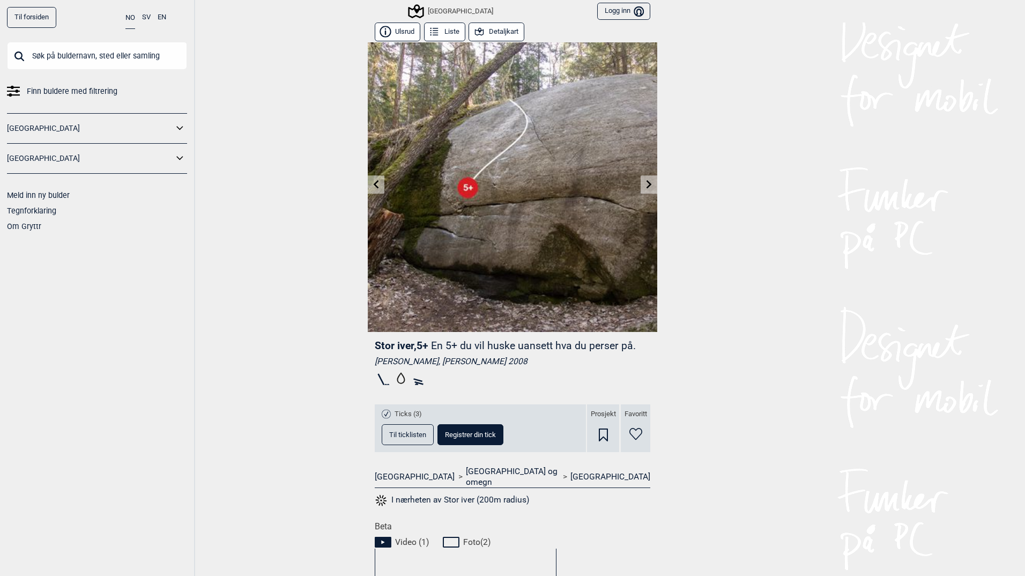
click at [645, 184] on icon at bounding box center [649, 184] width 9 height 9
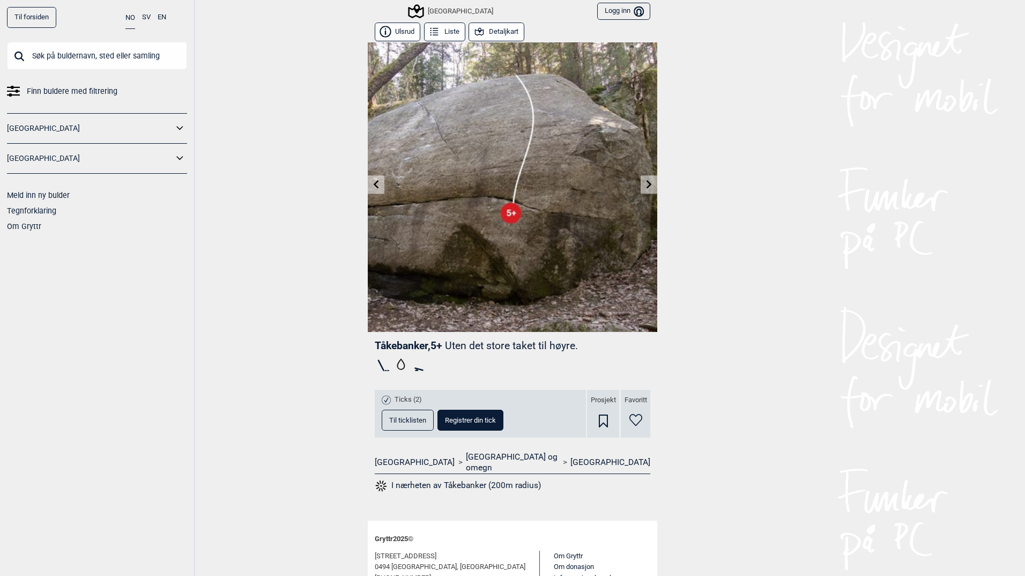
click at [645, 184] on icon at bounding box center [649, 184] width 9 height 9
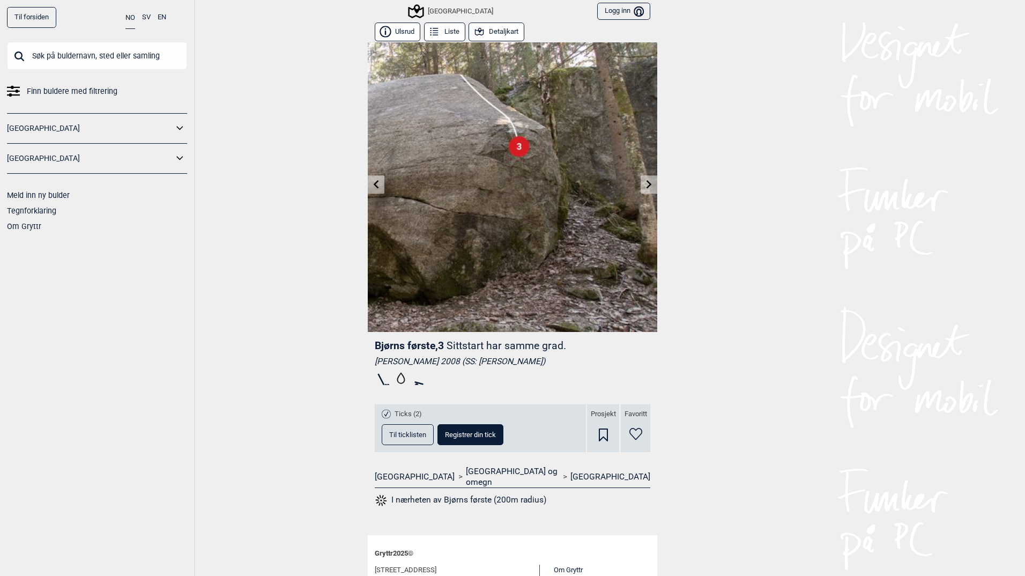
click at [645, 184] on icon at bounding box center [649, 184] width 9 height 9
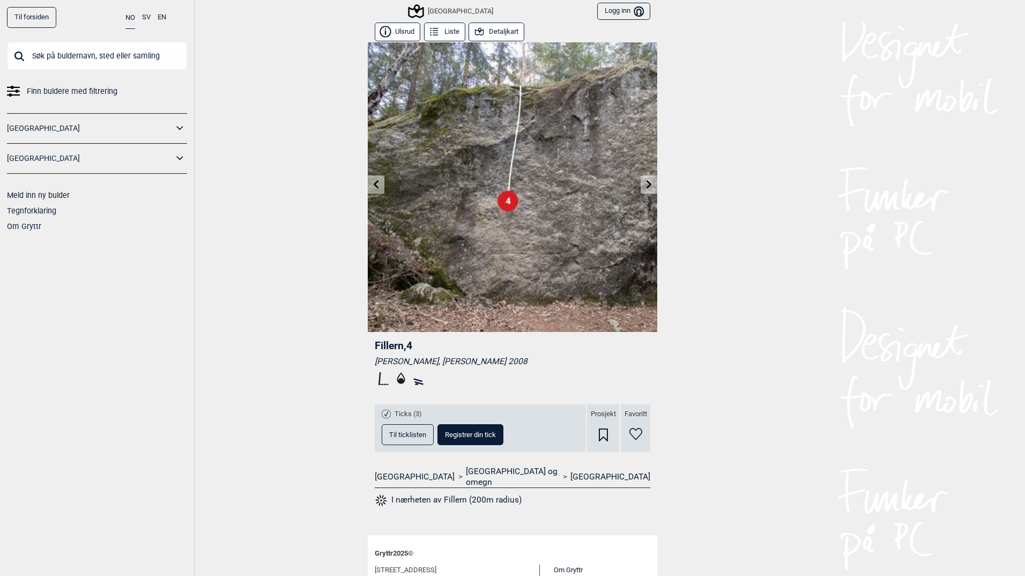
click at [645, 184] on icon at bounding box center [649, 184] width 9 height 9
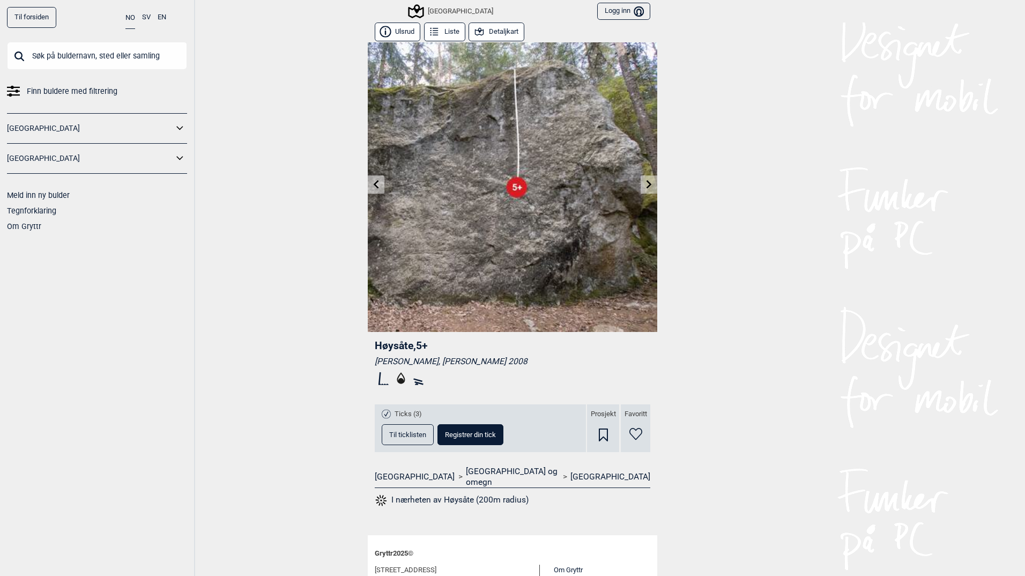
click at [645, 184] on icon at bounding box center [649, 184] width 9 height 9
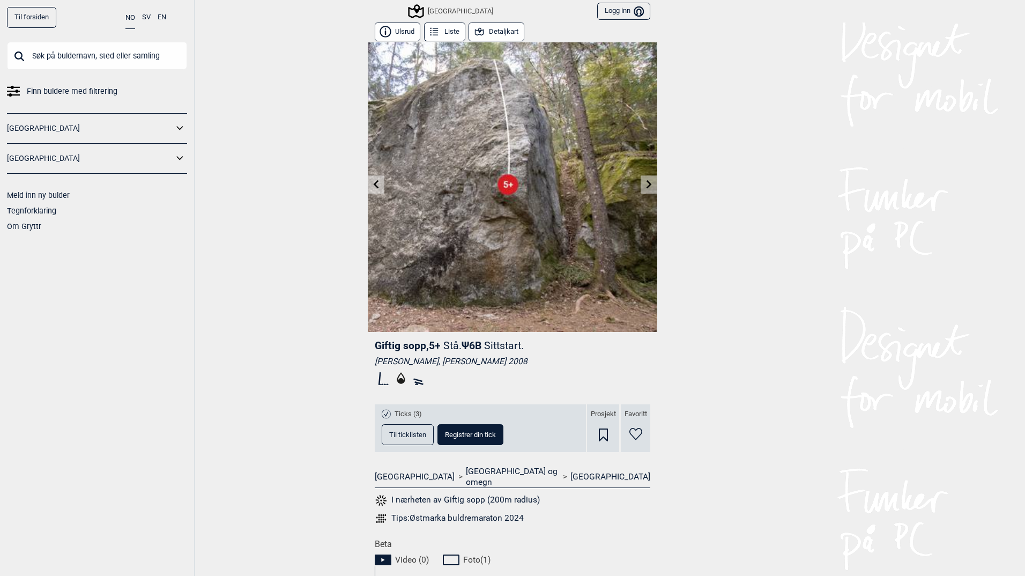
click at [489, 29] on button "Detaljkart" at bounding box center [497, 32] width 56 height 19
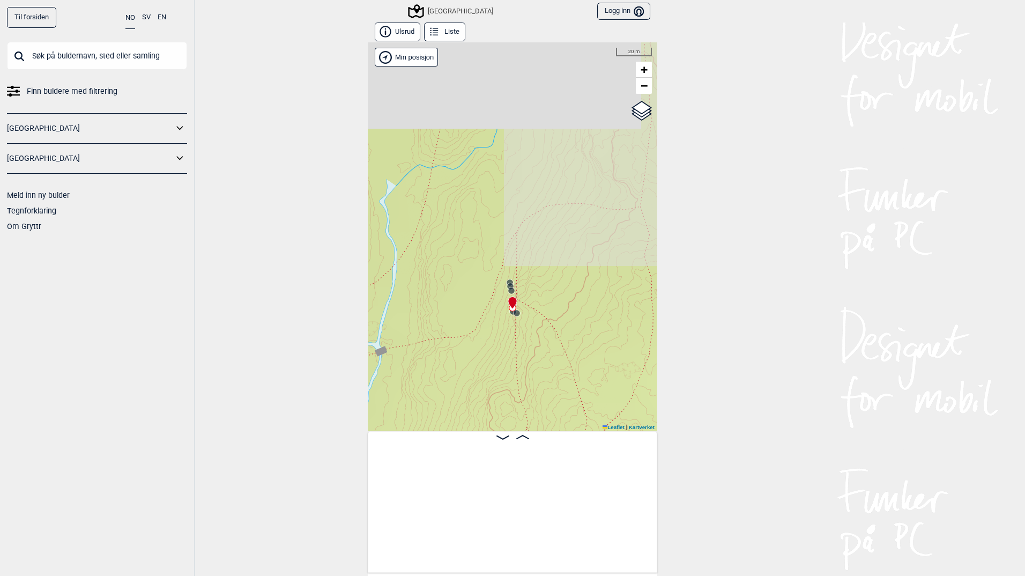
scroll to position [0, 8335]
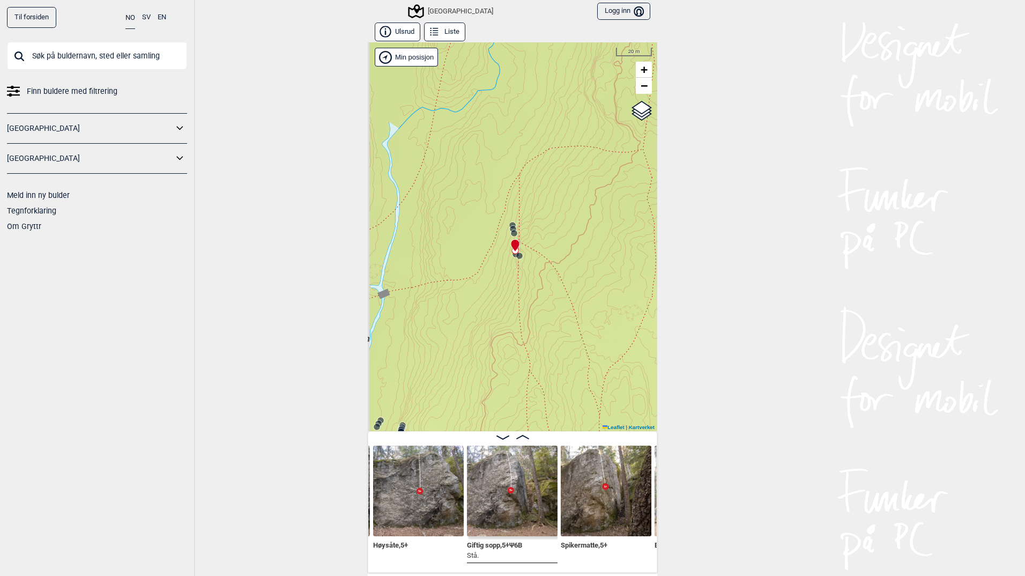
drag, startPoint x: 564, startPoint y: 280, endPoint x: 568, endPoint y: 215, distance: 65.0
click at [568, 215] on div "Speidersteinen Barnehageveggen Cowboyveggen Bølerveggen [GEOGRAPHIC_DATA]" at bounding box center [512, 236] width 289 height 389
click at [517, 253] on div "Speidersteinen Barnehageveggen Cowboyveggen Bølerveggen [GEOGRAPHIC_DATA]" at bounding box center [512, 236] width 289 height 389
click at [516, 247] on icon at bounding box center [516, 243] width 9 height 9
click at [517, 247] on circle at bounding box center [520, 248] width 6 height 6
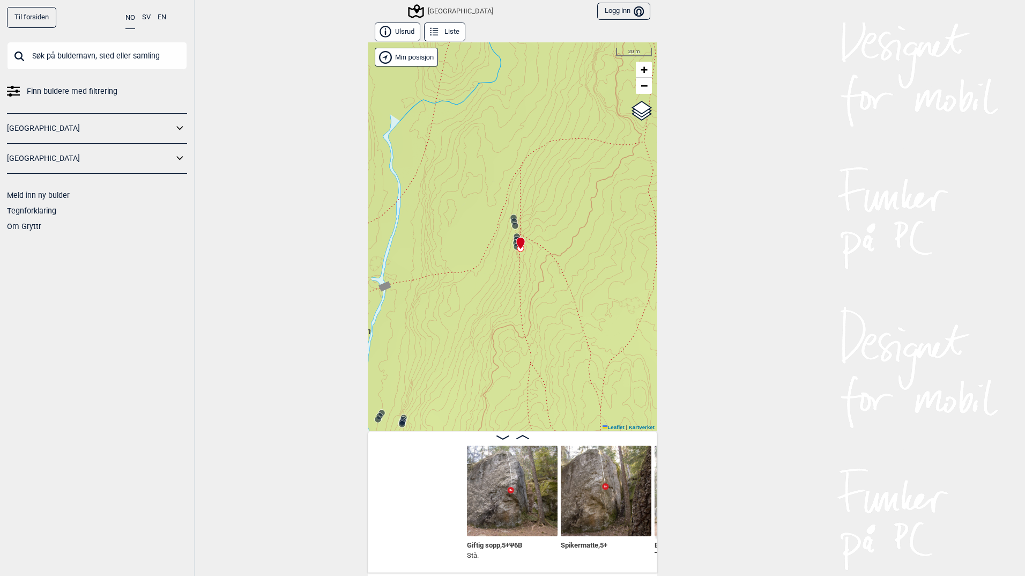
scroll to position [0, 8522]
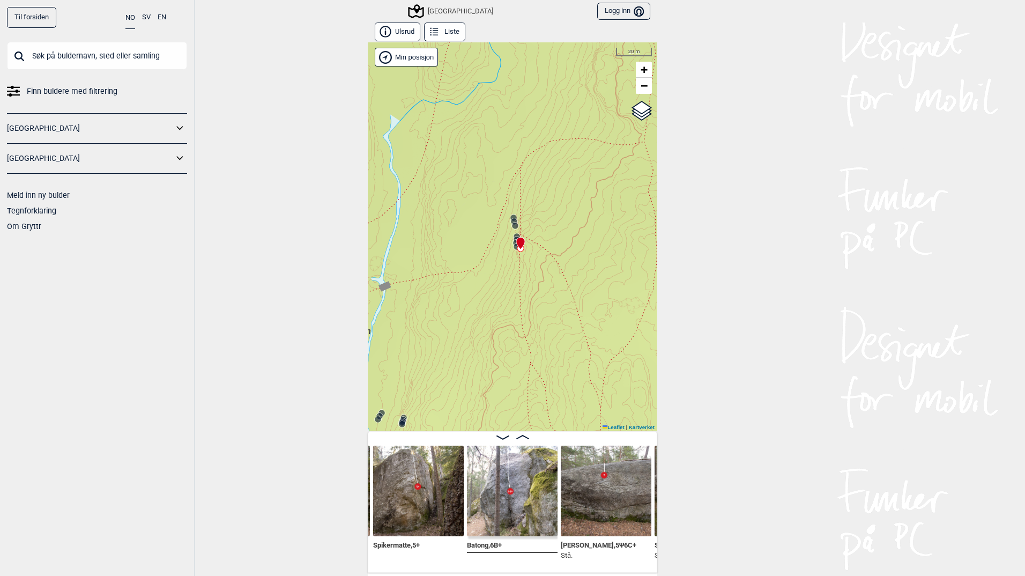
click at [505, 495] on img at bounding box center [512, 490] width 91 height 91
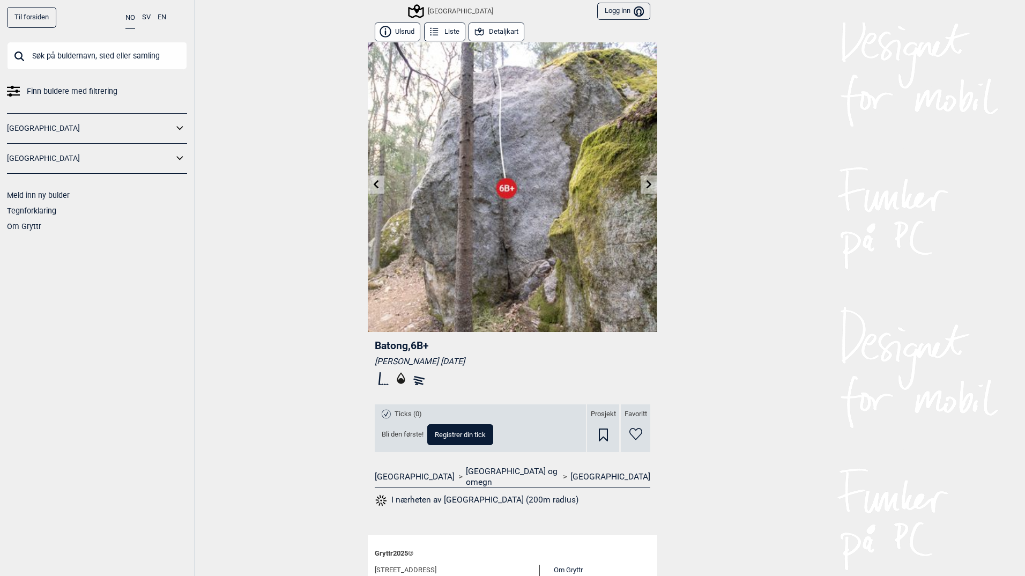
click at [374, 185] on icon at bounding box center [376, 184] width 5 height 9
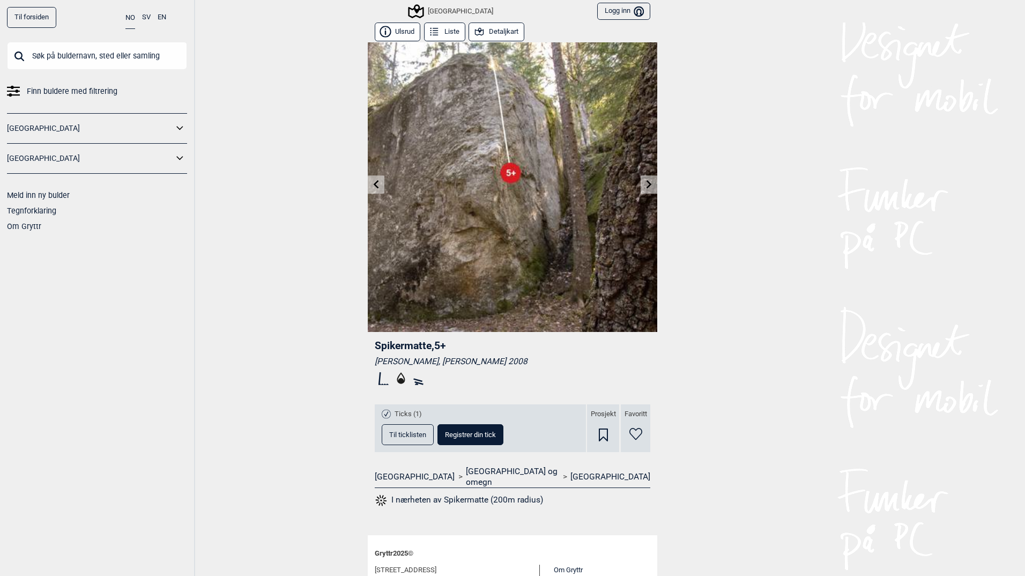
click at [645, 184] on icon at bounding box center [649, 184] width 9 height 9
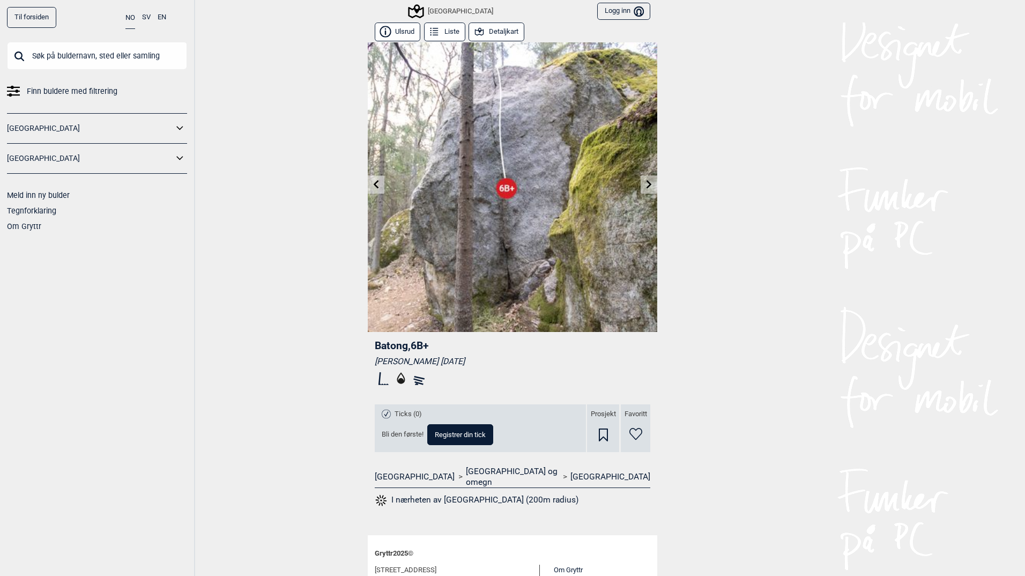
click at [372, 186] on icon at bounding box center [376, 184] width 9 height 9
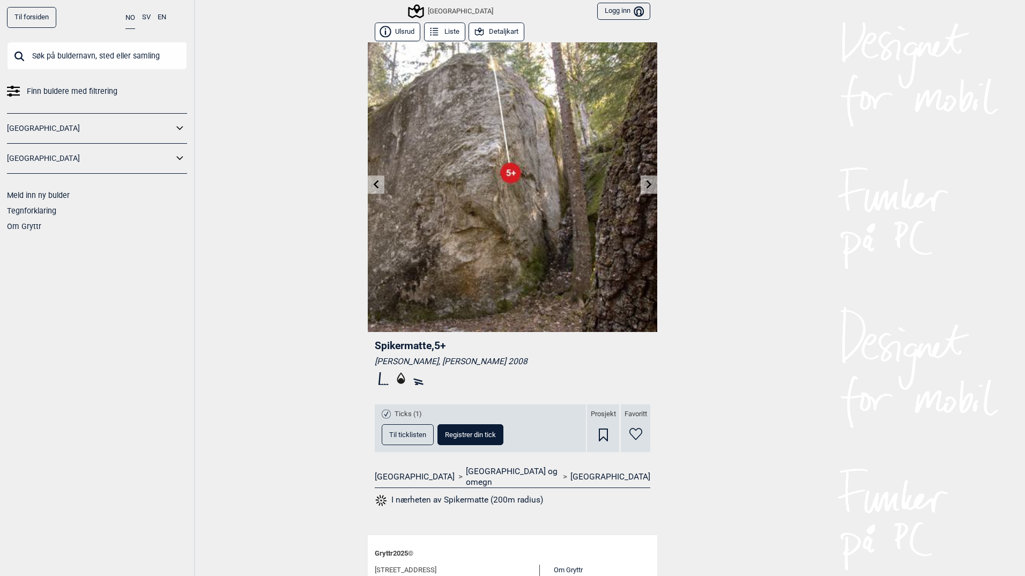
click at [372, 186] on icon at bounding box center [376, 184] width 9 height 9
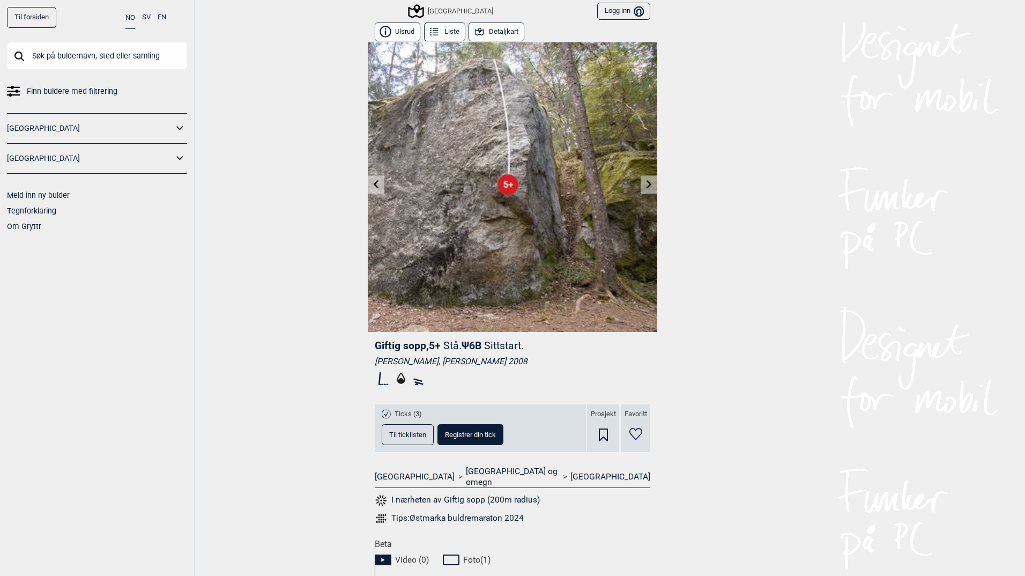
click at [372, 186] on icon at bounding box center [376, 184] width 9 height 9
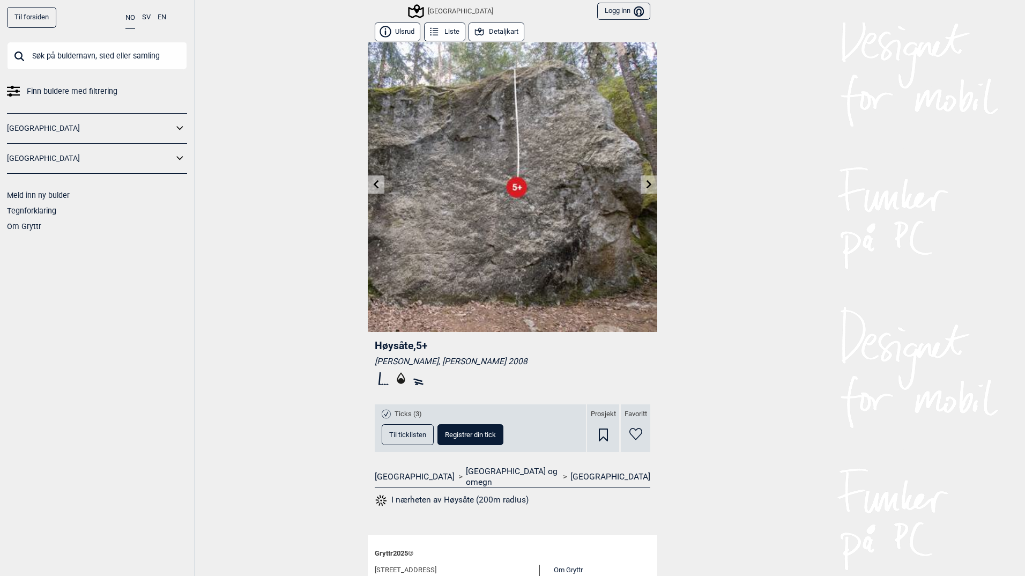
click at [372, 186] on icon at bounding box center [376, 184] width 9 height 9
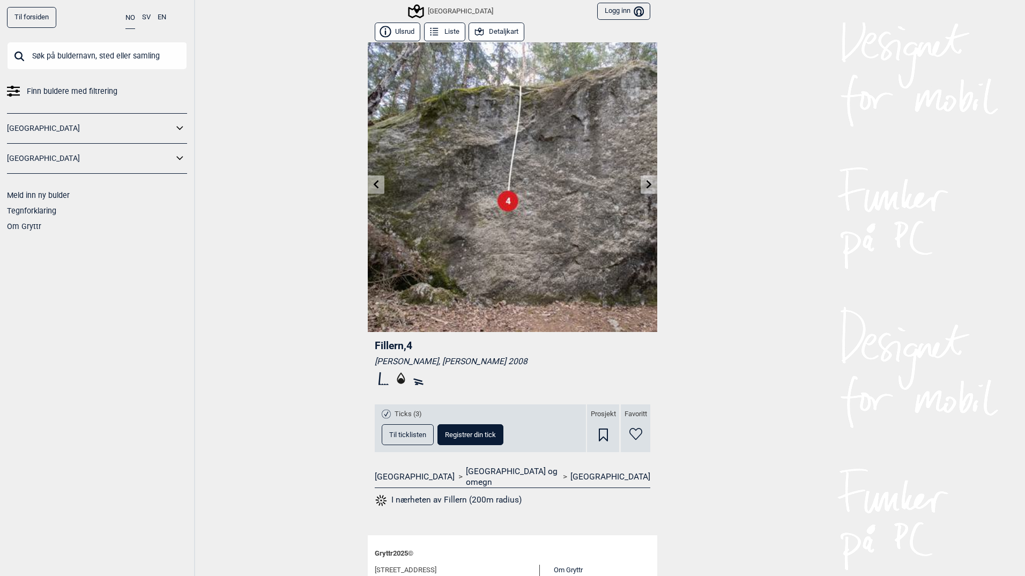
click at [372, 186] on icon at bounding box center [376, 184] width 9 height 9
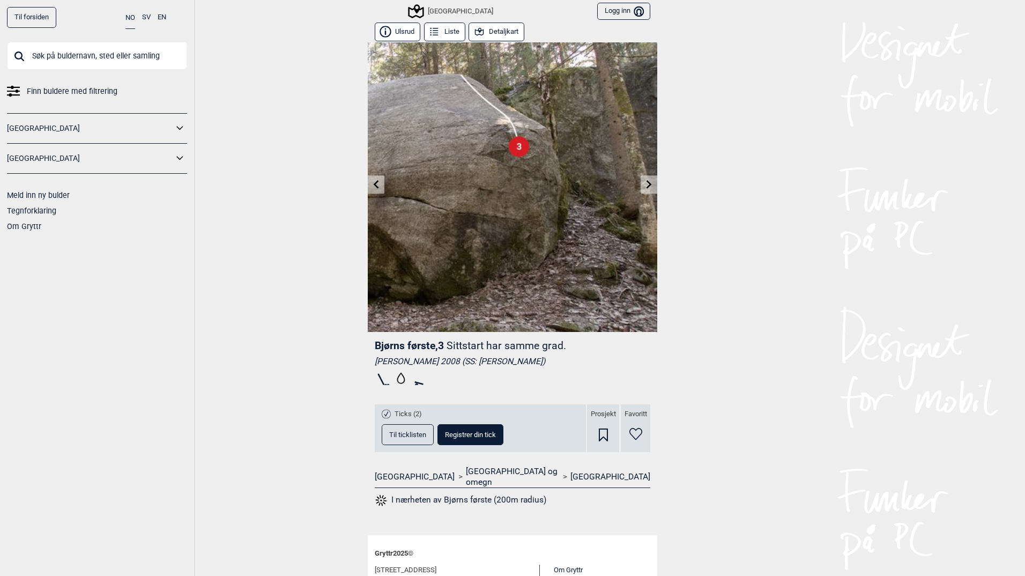
click at [646, 184] on icon at bounding box center [648, 184] width 5 height 9
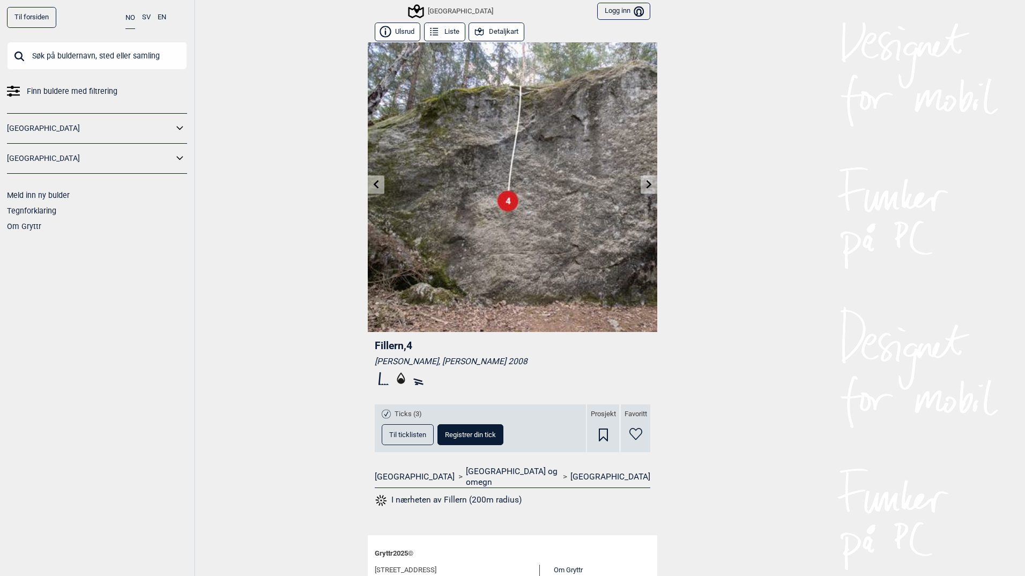
click at [494, 31] on button "Detaljkart" at bounding box center [497, 32] width 56 height 19
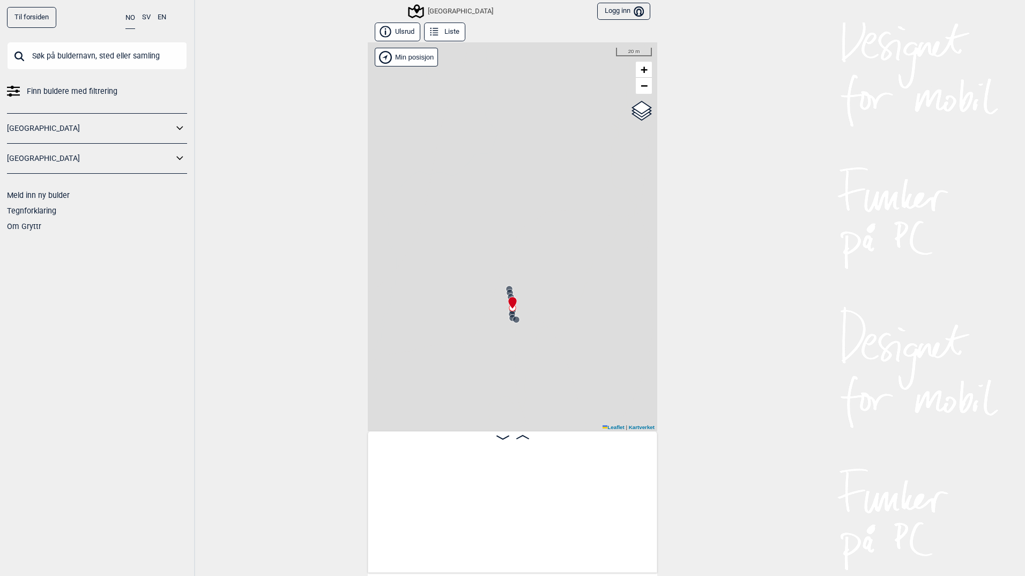
scroll to position [0, 8153]
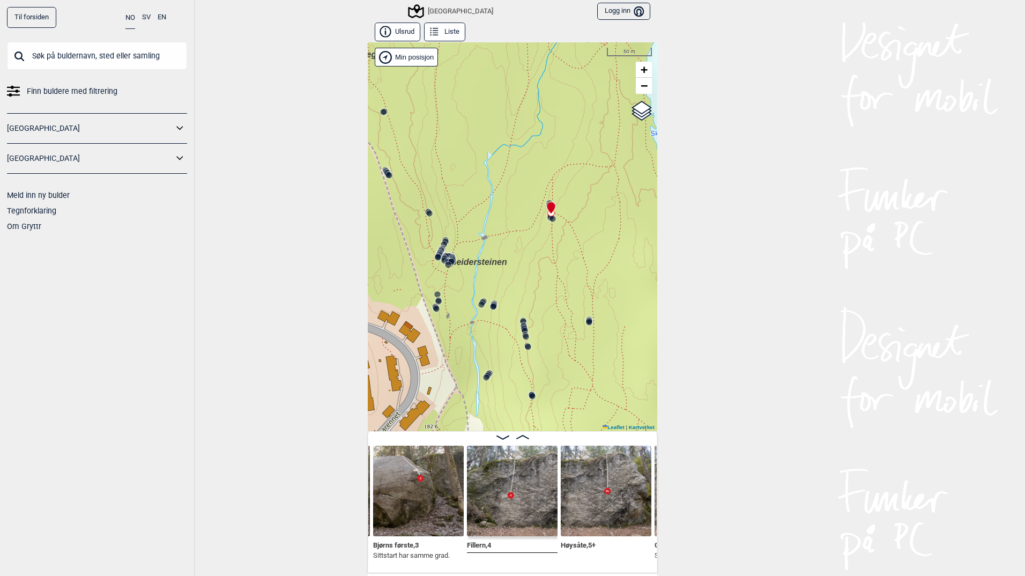
drag, startPoint x: 567, startPoint y: 334, endPoint x: 577, endPoint y: 247, distance: 88.4
click at [577, 247] on div "Speidersteinen Barnehageveggen Cowboyveggen Bølerveggen [GEOGRAPHIC_DATA]" at bounding box center [512, 236] width 289 height 389
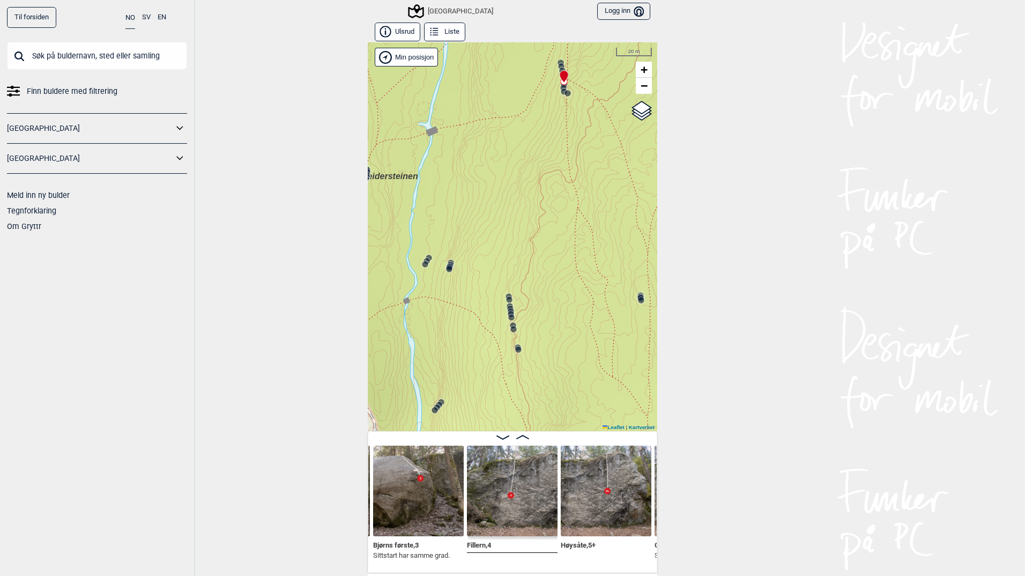
click at [638, 300] on circle at bounding box center [641, 300] width 6 height 6
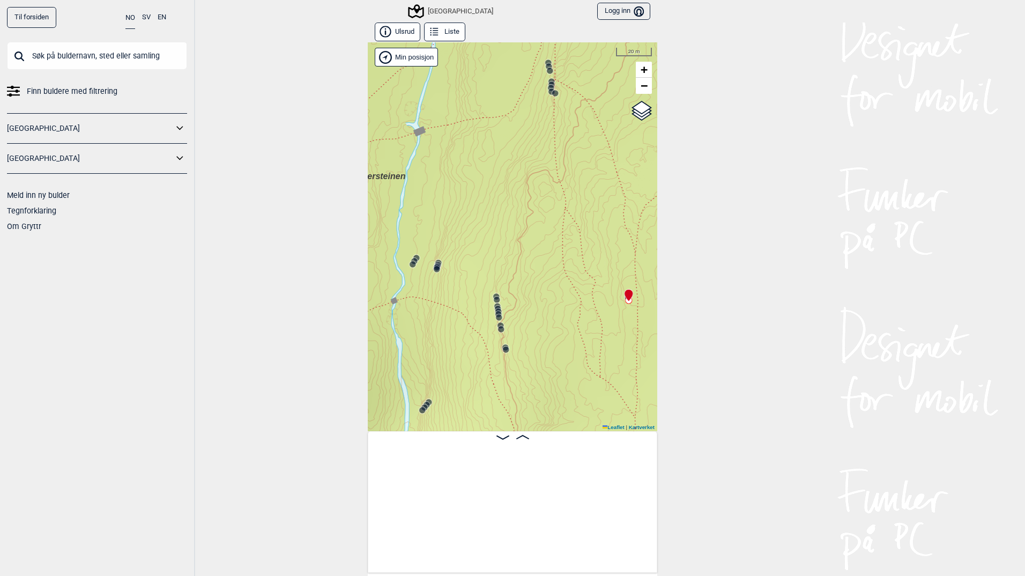
scroll to position [0, 8894]
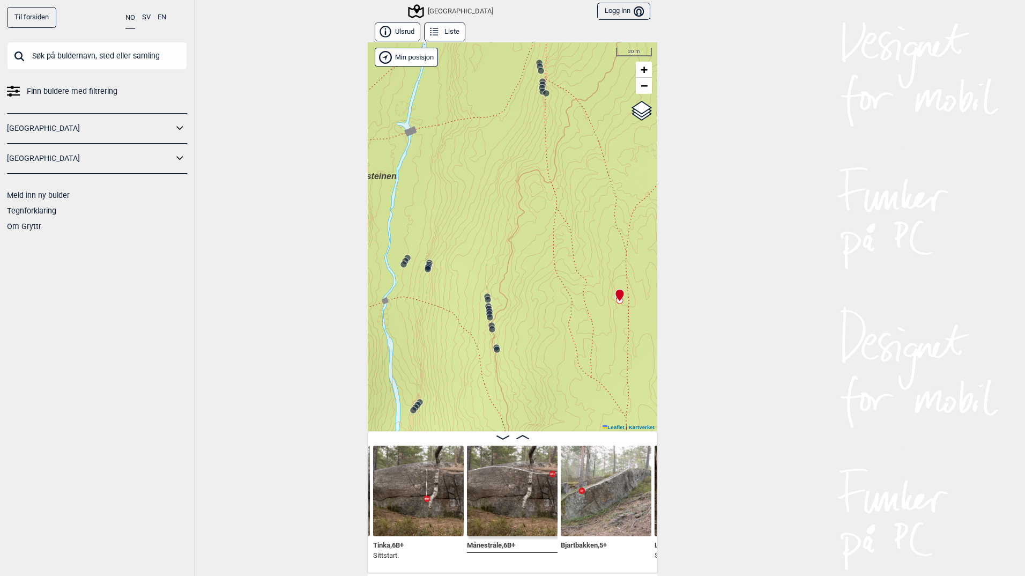
click at [547, 479] on img at bounding box center [512, 490] width 91 height 91
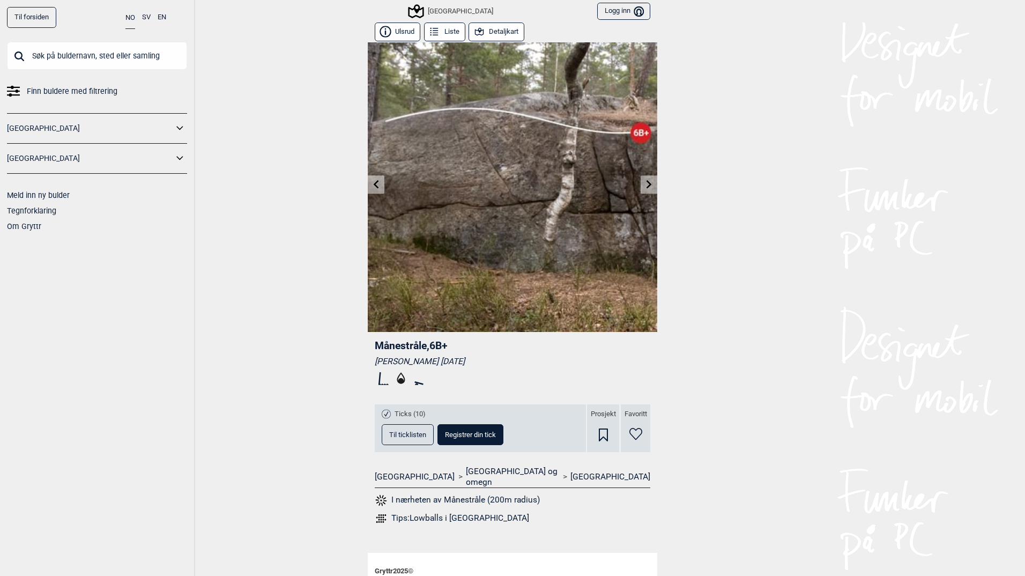
click at [648, 184] on icon at bounding box center [649, 184] width 9 height 9
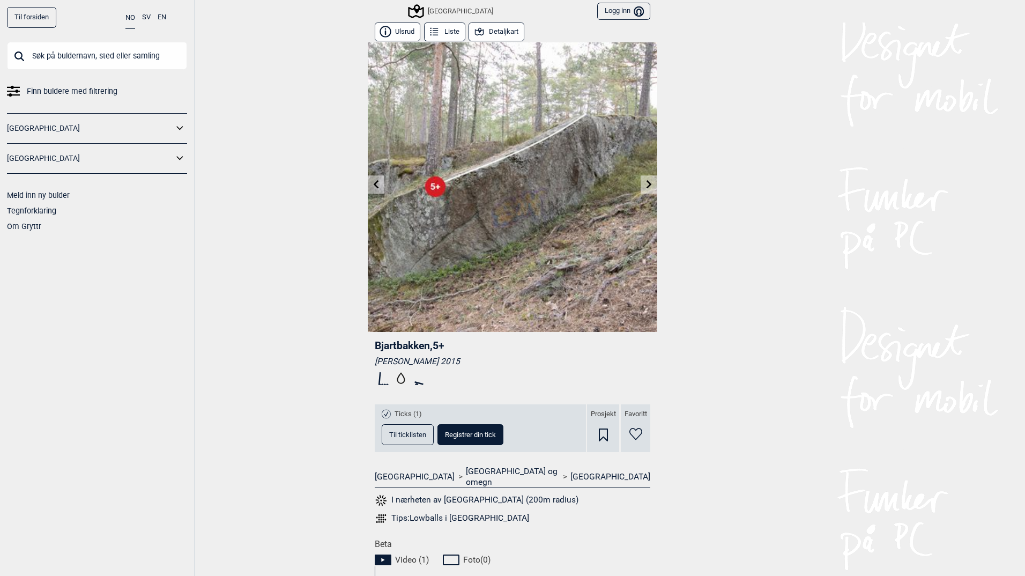
click at [372, 183] on icon at bounding box center [376, 184] width 9 height 9
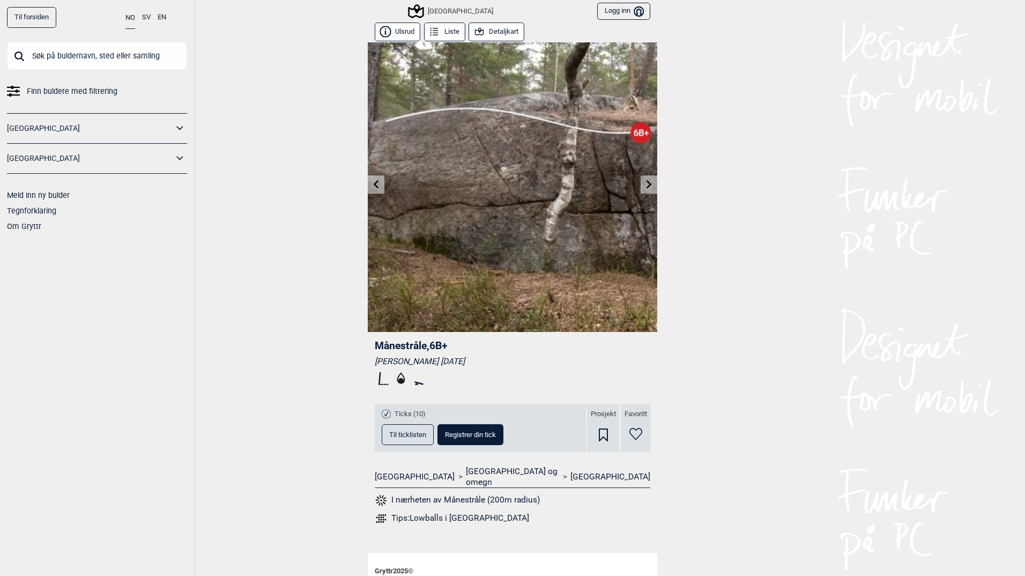
click at [372, 183] on icon at bounding box center [376, 184] width 9 height 9
click at [650, 180] on link at bounding box center [649, 185] width 17 height 18
click at [374, 184] on icon at bounding box center [376, 184] width 5 height 9
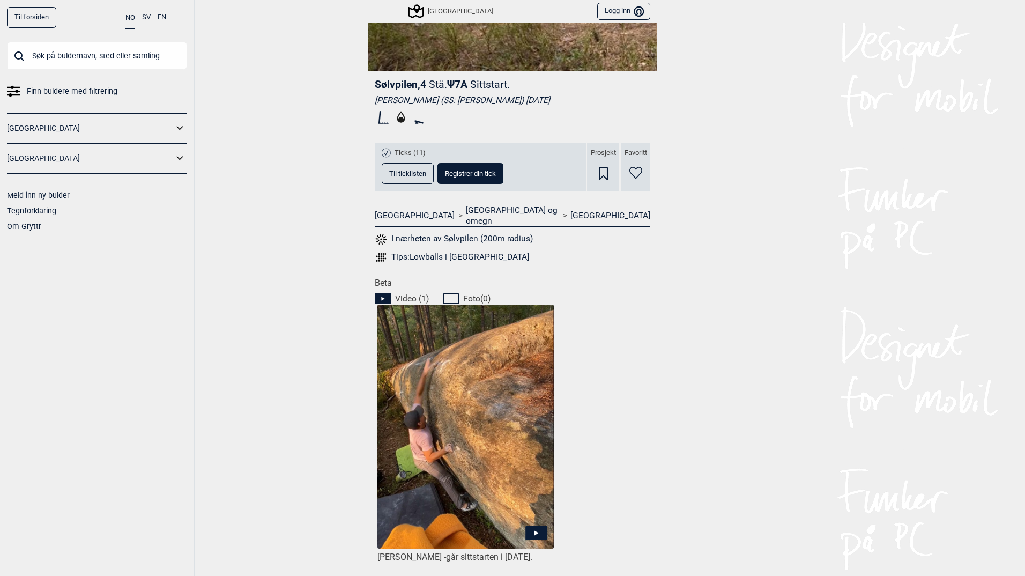
scroll to position [268, 0]
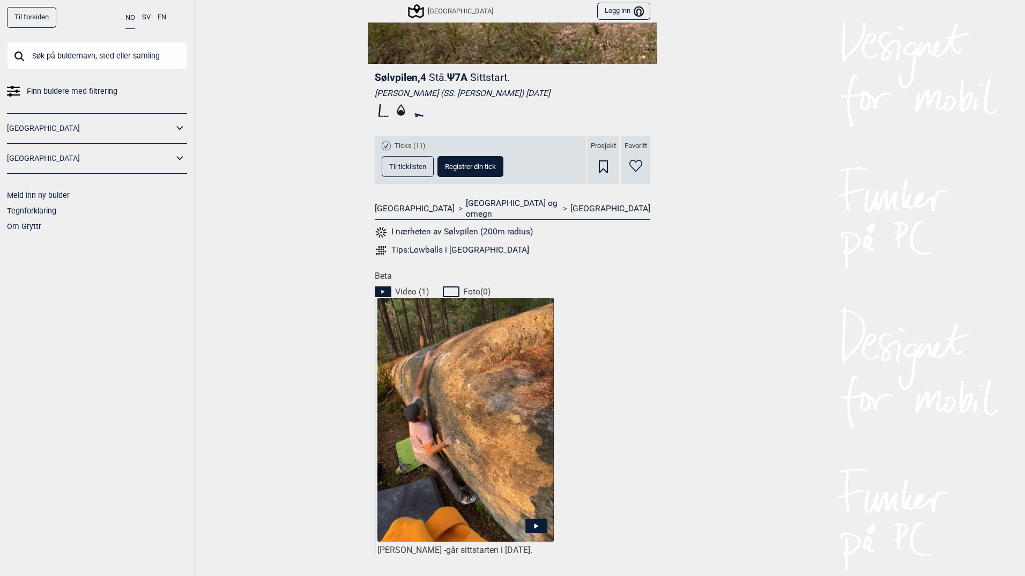
click at [537, 519] on icon at bounding box center [536, 526] width 22 height 14
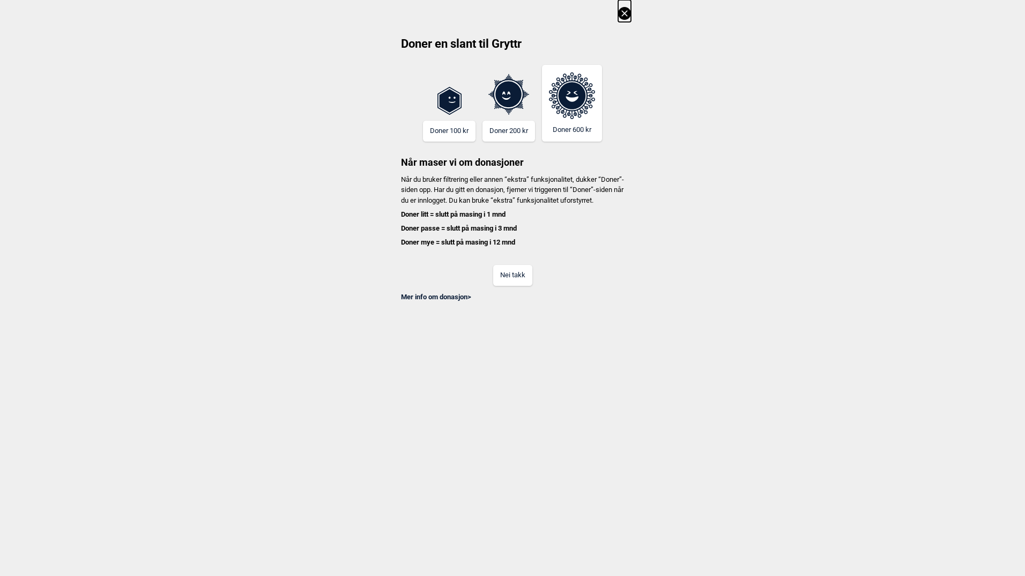
click at [625, 13] on icon at bounding box center [624, 13] width 6 height 6
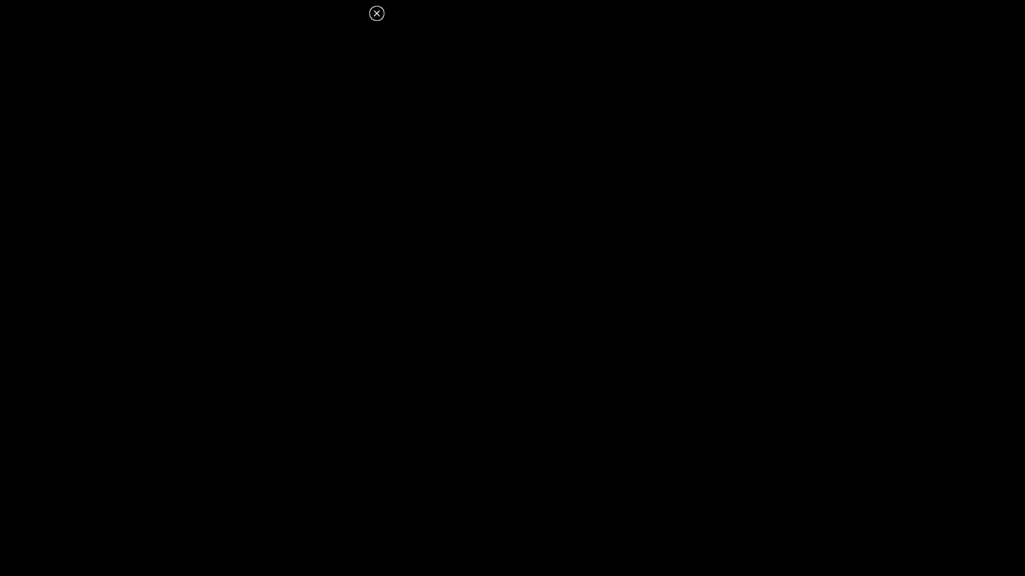
click at [377, 11] on icon at bounding box center [376, 13] width 13 height 13
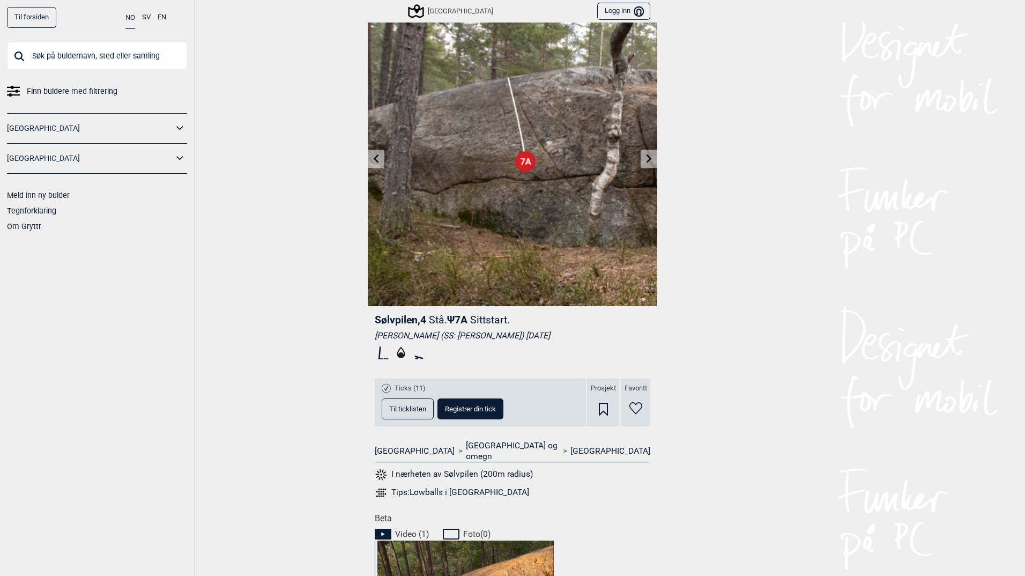
scroll to position [0, 0]
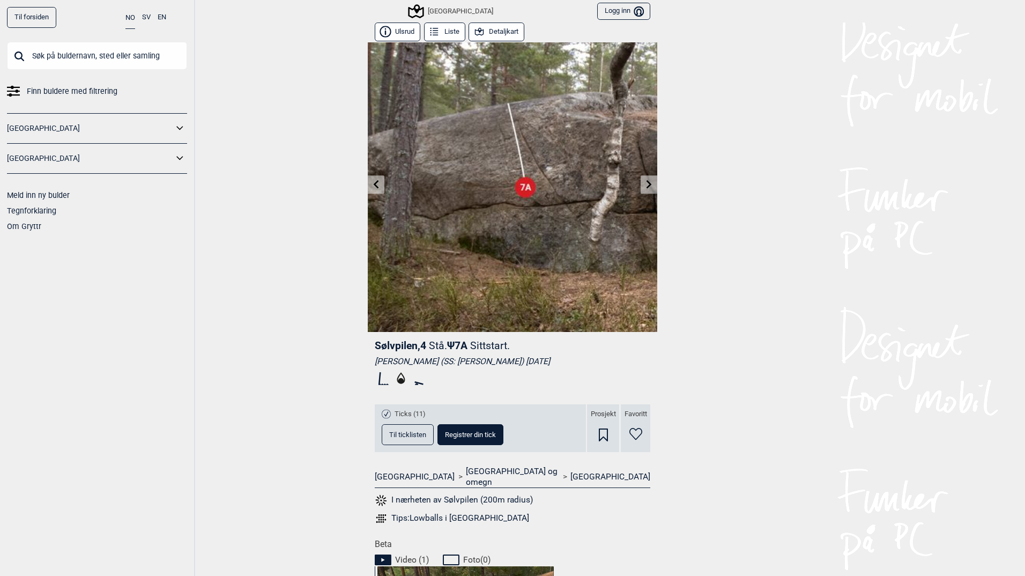
click at [645, 180] on icon at bounding box center [649, 184] width 9 height 9
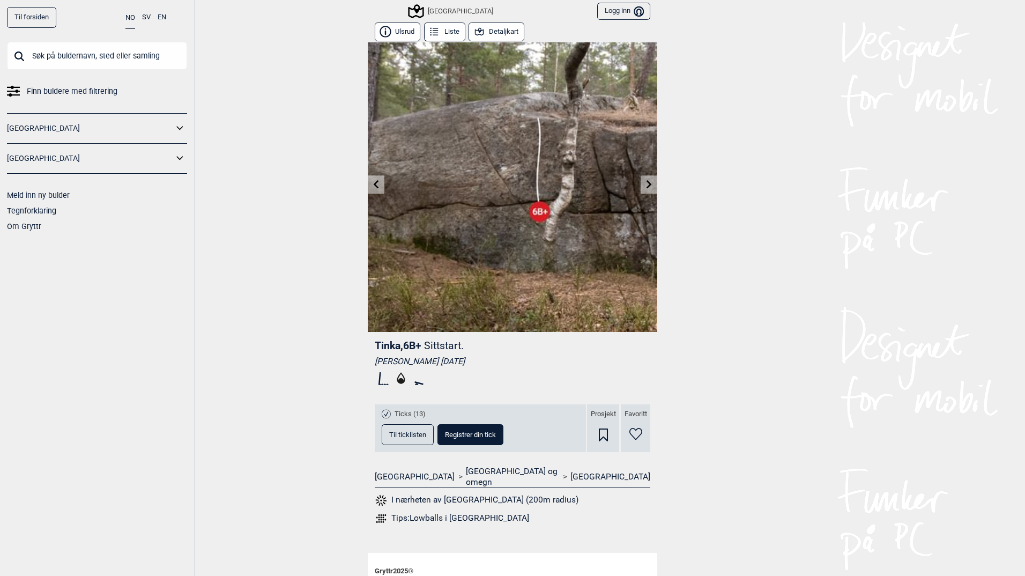
click at [645, 180] on icon at bounding box center [649, 184] width 9 height 9
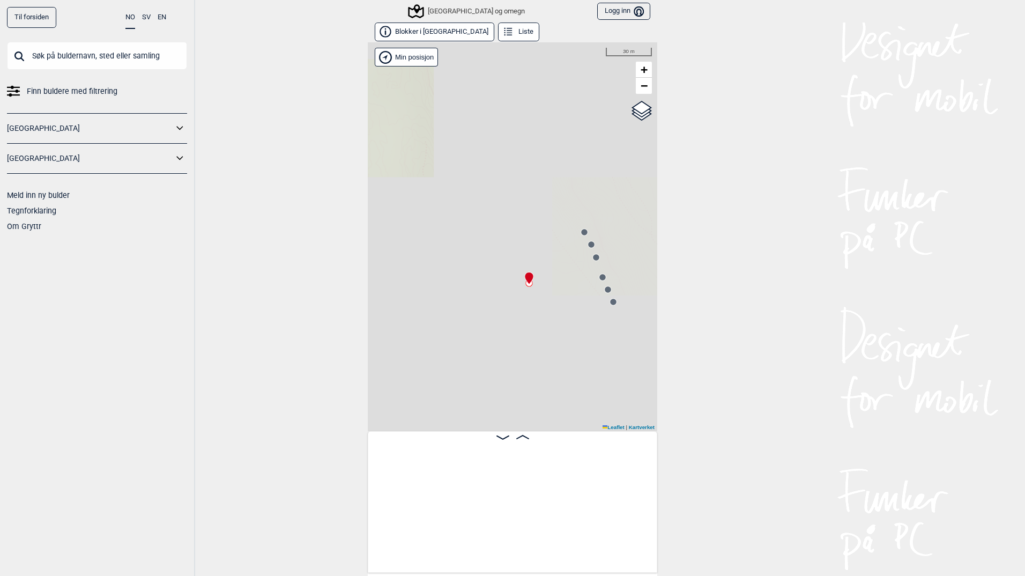
scroll to position [0, 7338]
